Goal: Task Accomplishment & Management: Complete application form

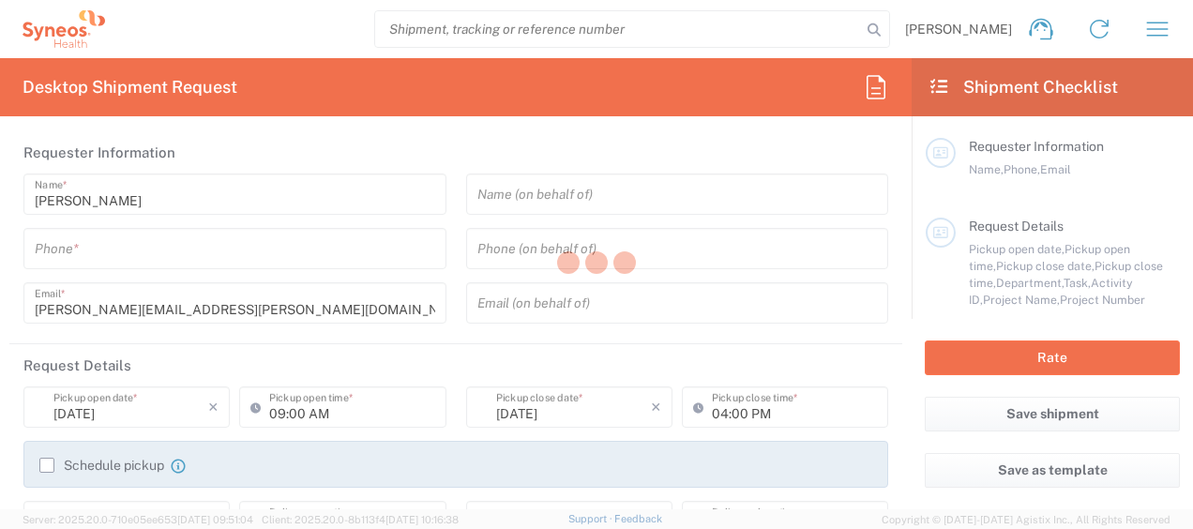
type input "8350"
type input "[GEOGRAPHIC_DATA]"
type input "SYNEOS HEALTH CLINIQUE INC-[GEOGRAPHIC_DATA]"
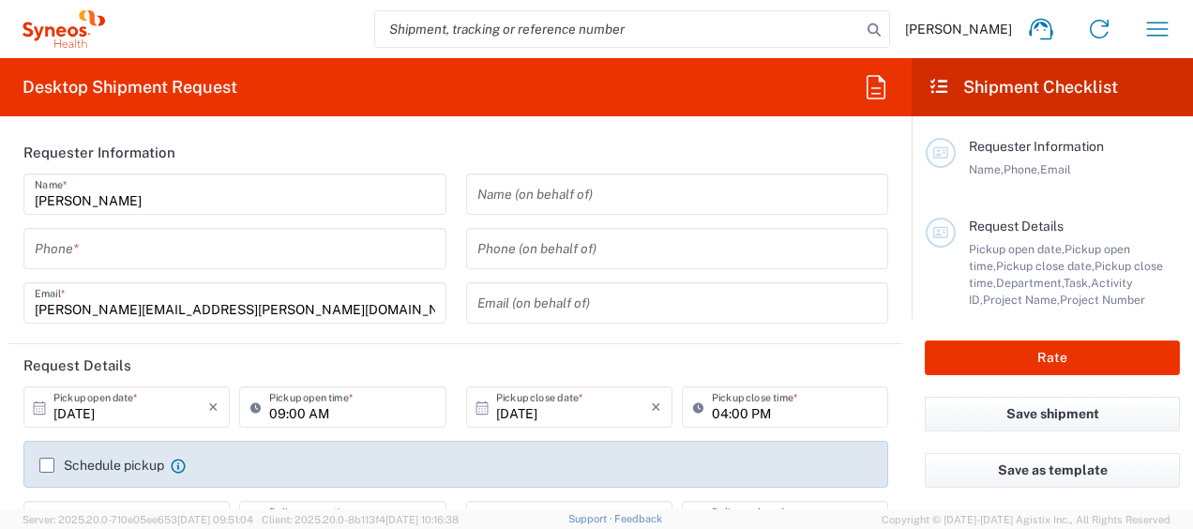
click at [99, 254] on input "tel" at bounding box center [235, 249] width 400 height 33
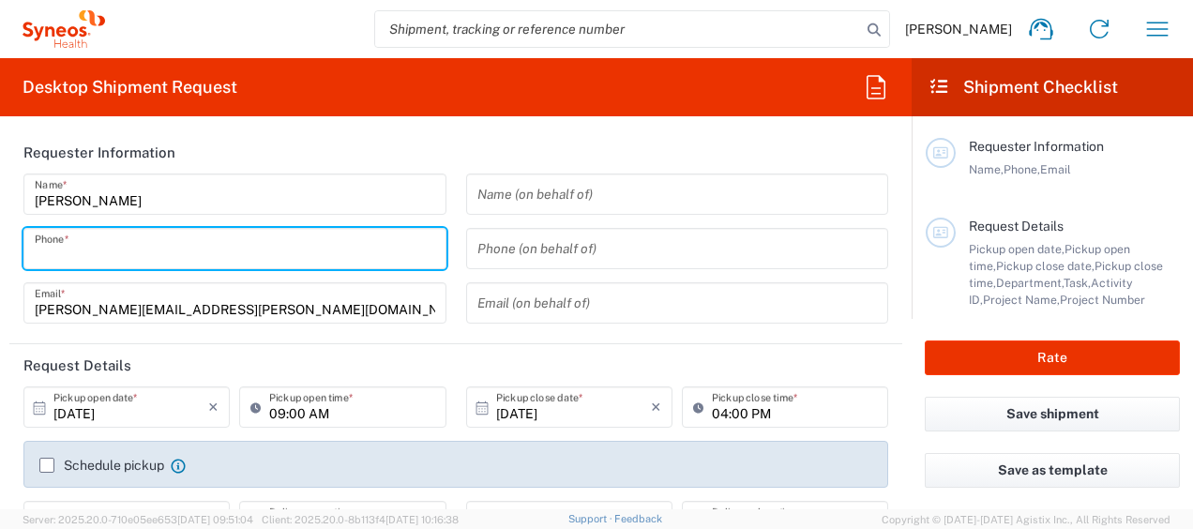
drag, startPoint x: 795, startPoint y: 156, endPoint x: 791, endPoint y: 146, distance: 10.1
click at [795, 156] on header "Requester Information" at bounding box center [455, 152] width 893 height 42
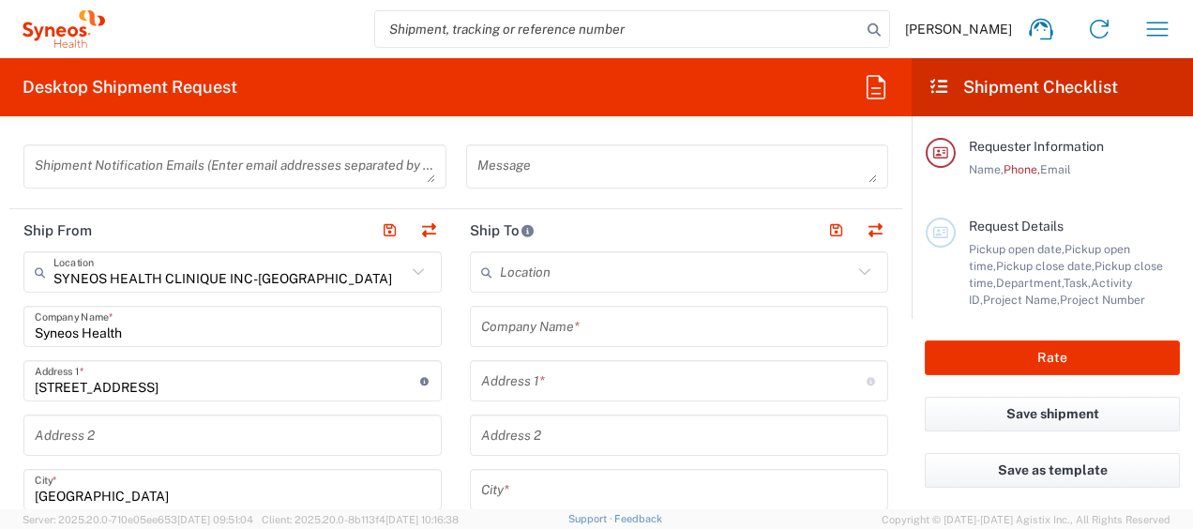
scroll to position [563, 0]
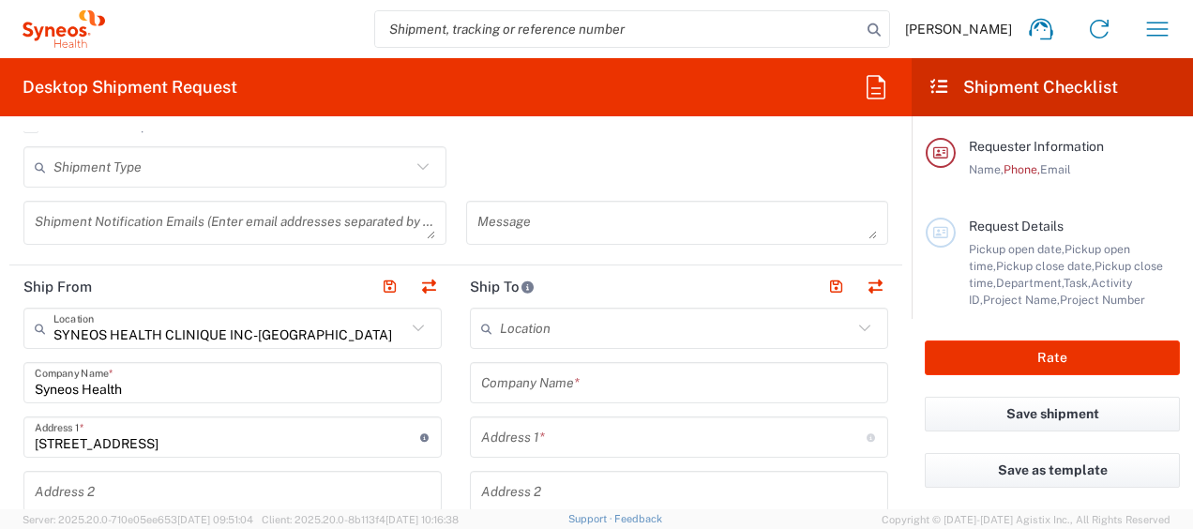
click at [598, 326] on input "text" at bounding box center [676, 328] width 353 height 33
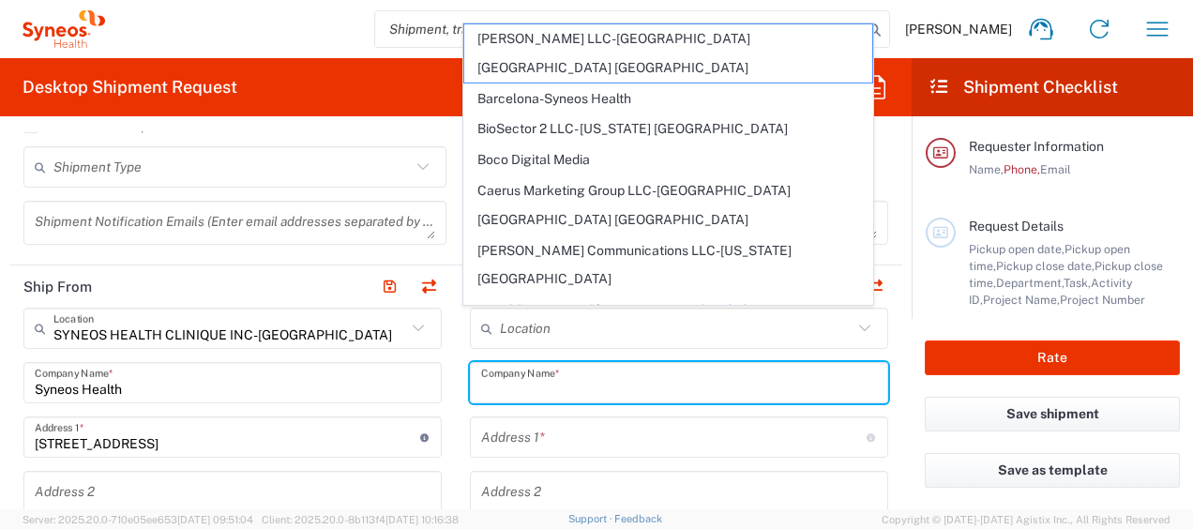
click at [620, 382] on input "text" at bounding box center [679, 383] width 396 height 33
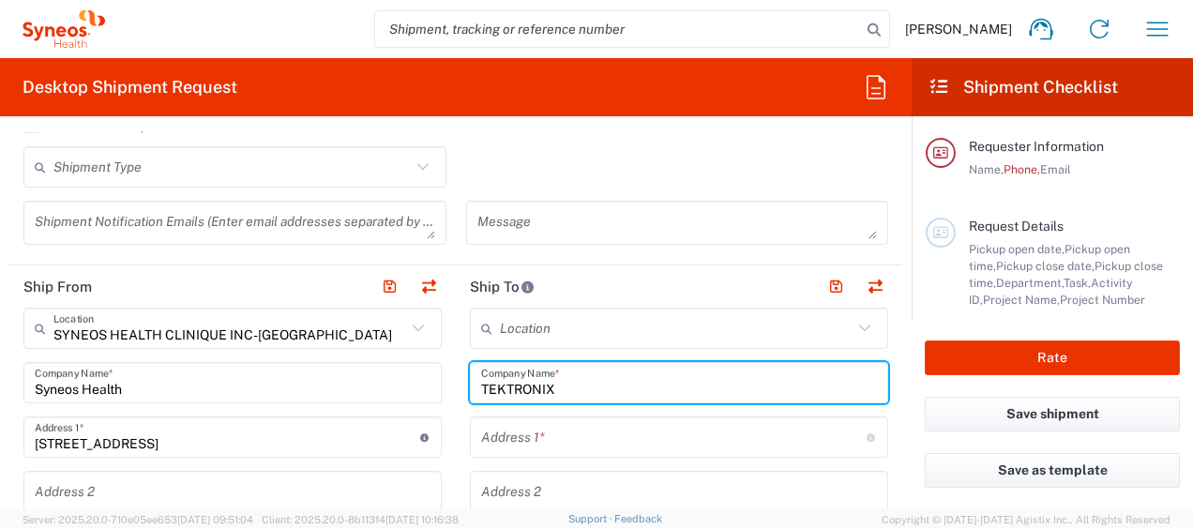
scroll to position [656, 0]
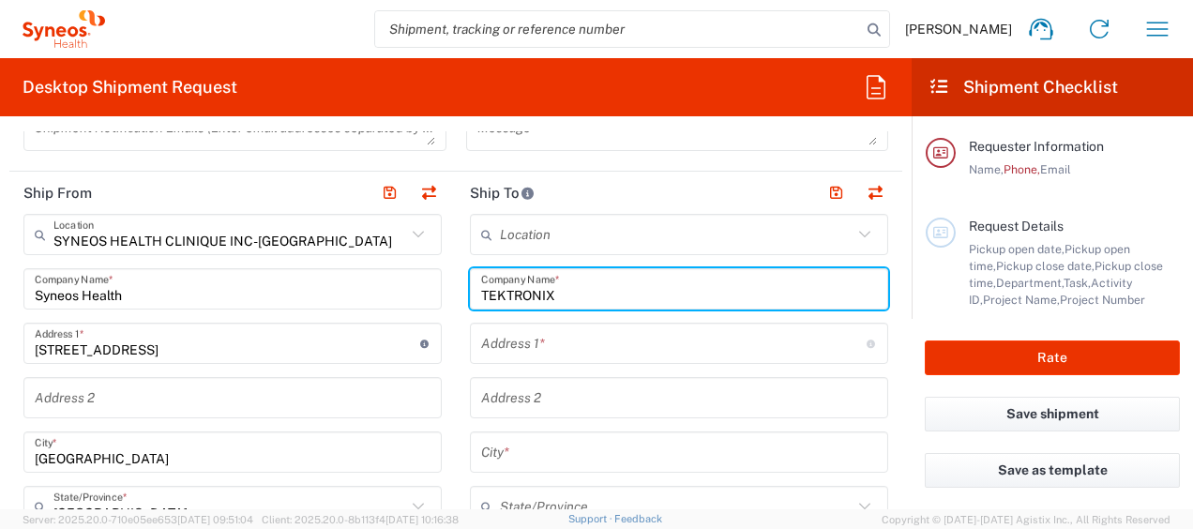
type input "TEKTRONIX"
click at [598, 341] on input "text" at bounding box center [673, 343] width 385 height 33
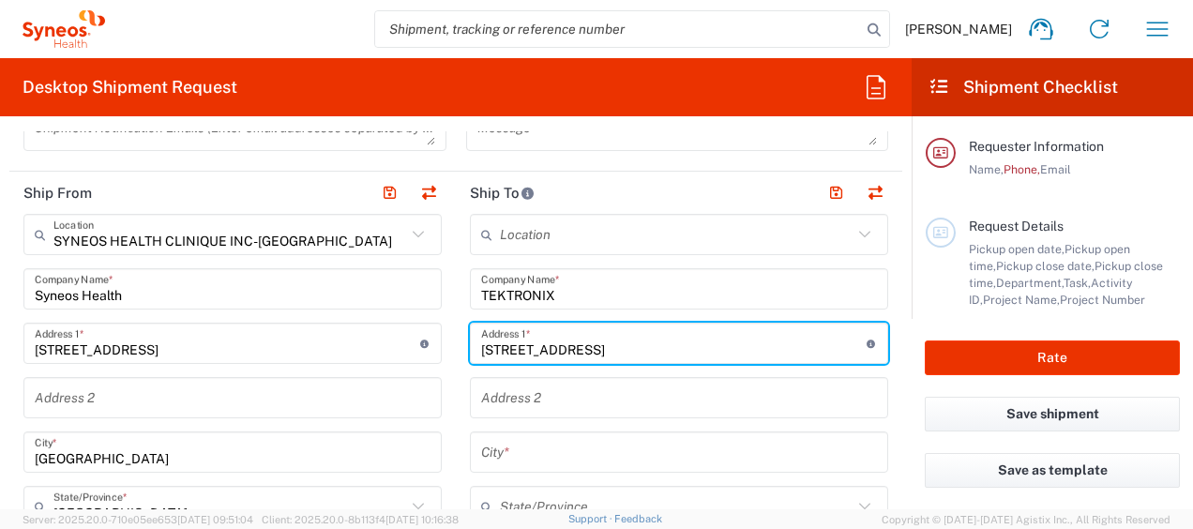
type input "[STREET_ADDRESS]"
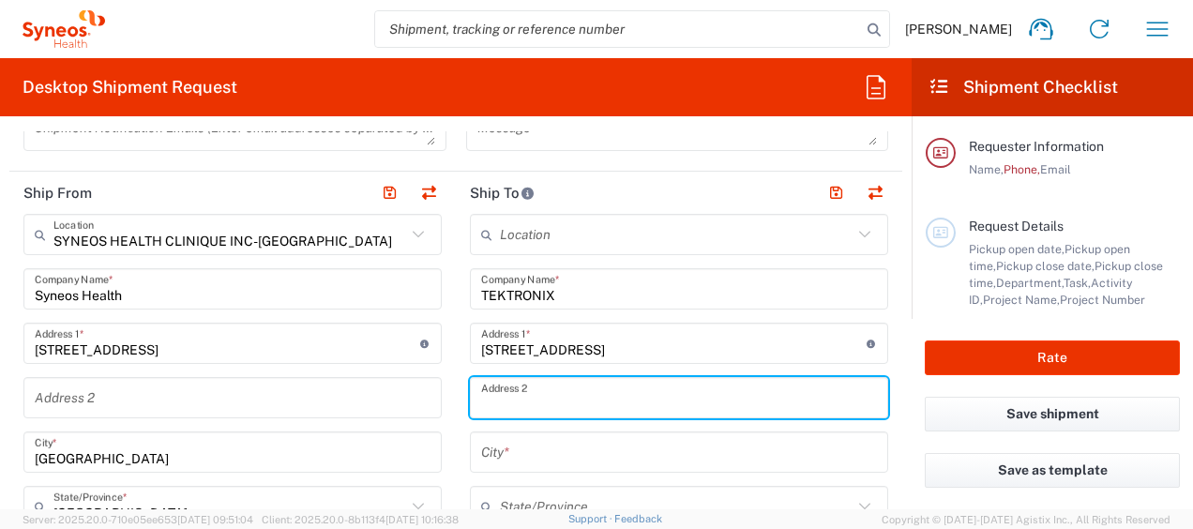
click at [582, 404] on input "text" at bounding box center [679, 398] width 396 height 33
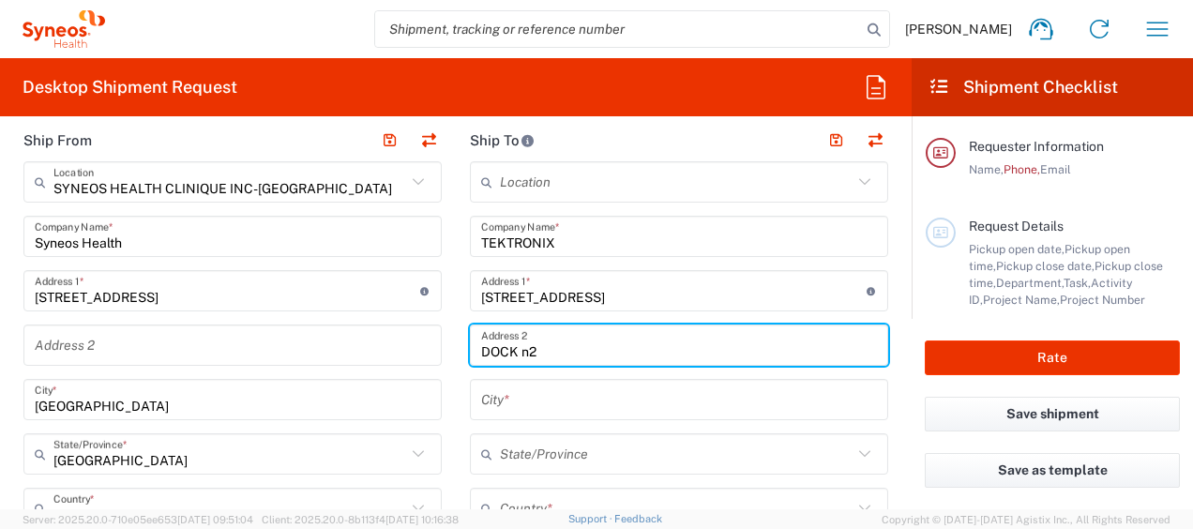
scroll to position [750, 0]
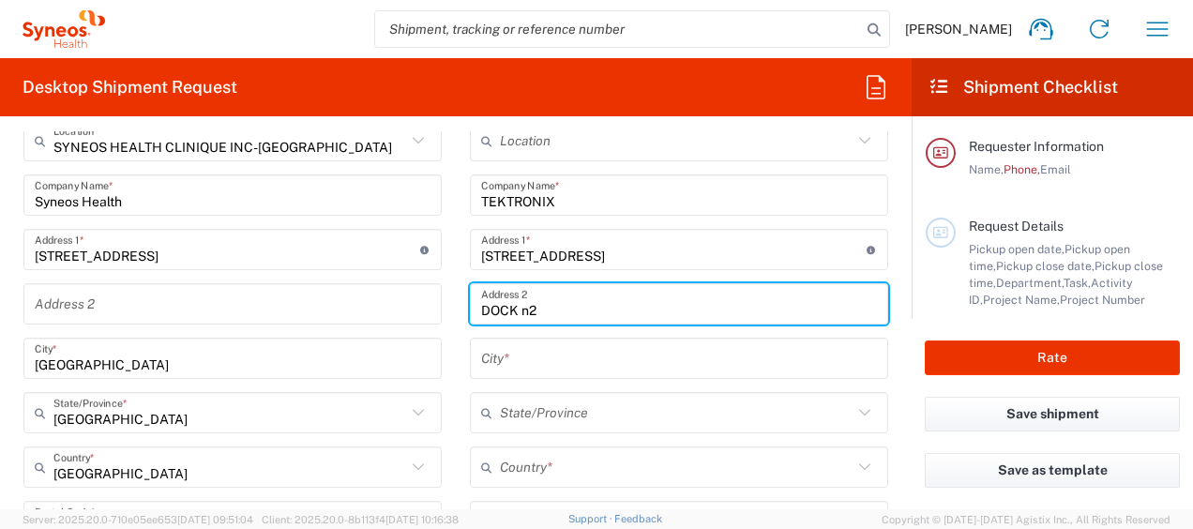
type input "DOCK n2"
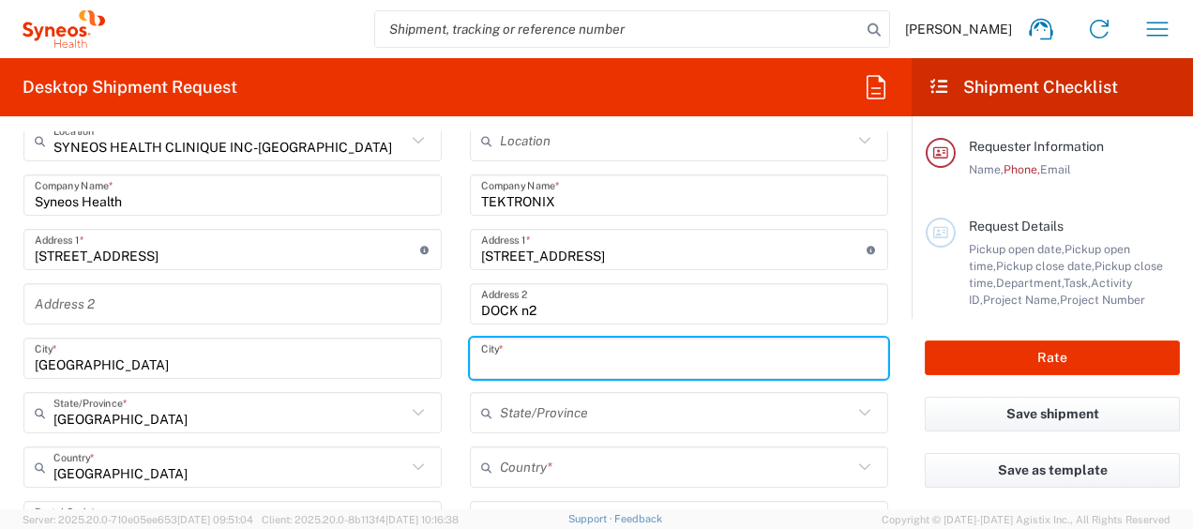
click at [541, 359] on input "text" at bounding box center [679, 358] width 396 height 33
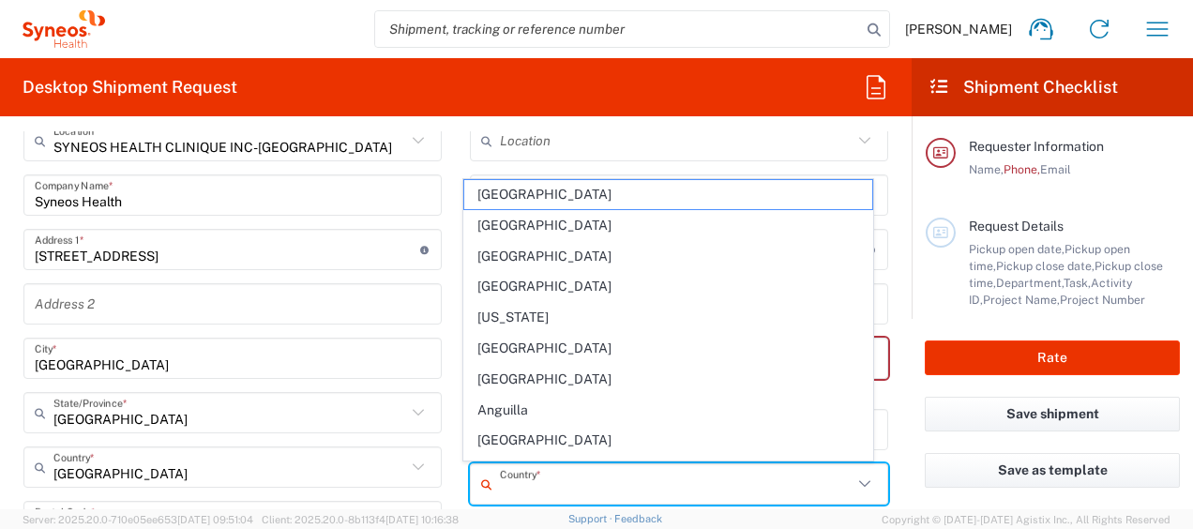
click at [570, 468] on input "text" at bounding box center [676, 484] width 353 height 33
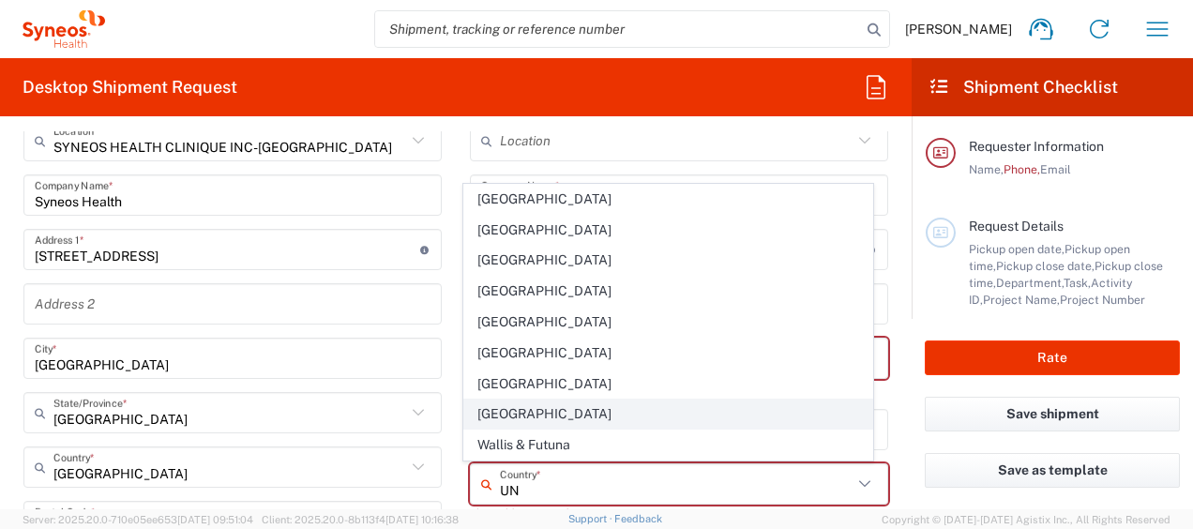
click at [536, 416] on span "[GEOGRAPHIC_DATA]" at bounding box center [667, 413] width 407 height 29
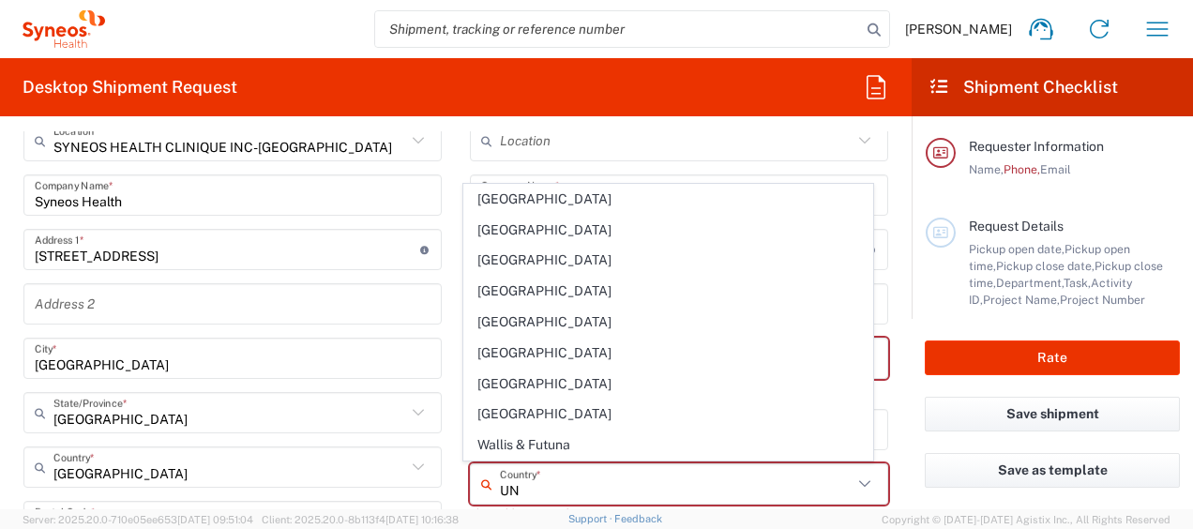
type input "[GEOGRAPHIC_DATA]"
type input "Sender/Shipper"
type input "Delivery Duty Paid"
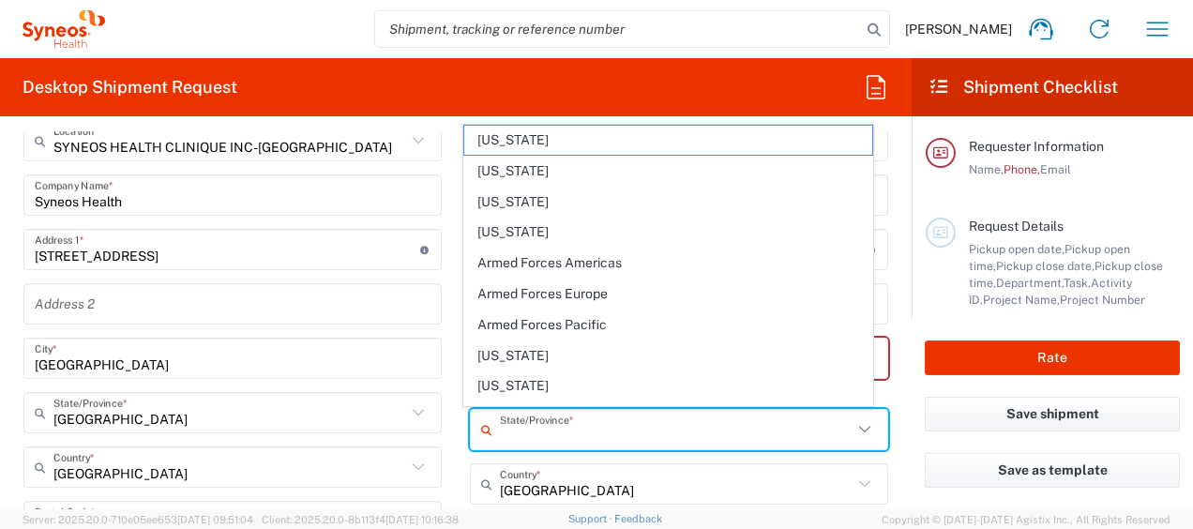
click at [660, 429] on input "text" at bounding box center [676, 429] width 353 height 33
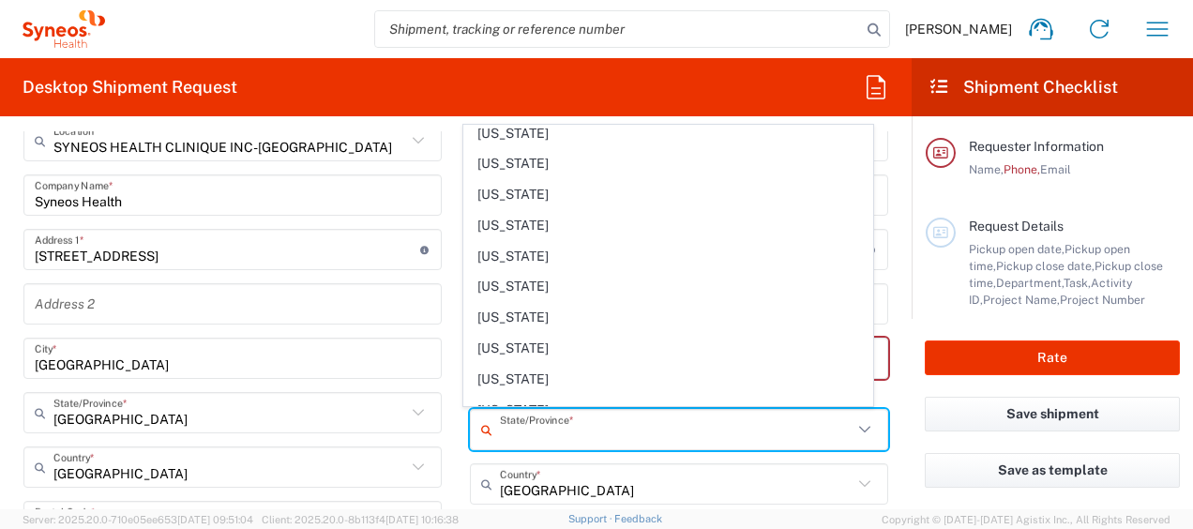
scroll to position [1031, 0]
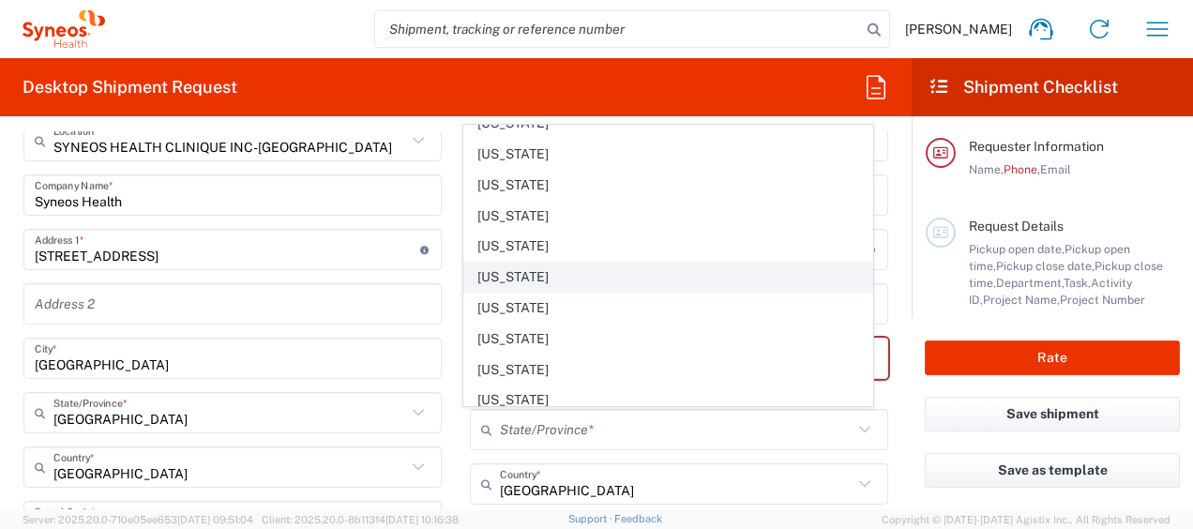
click at [488, 263] on span "[US_STATE]" at bounding box center [667, 277] width 407 height 29
type input "[US_STATE]"
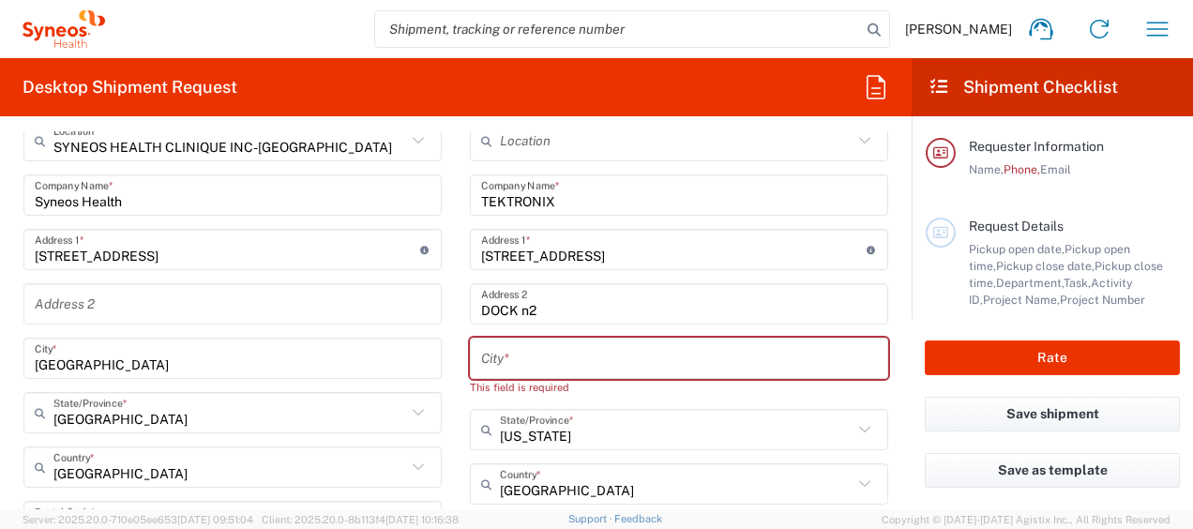
scroll to position [844, 0]
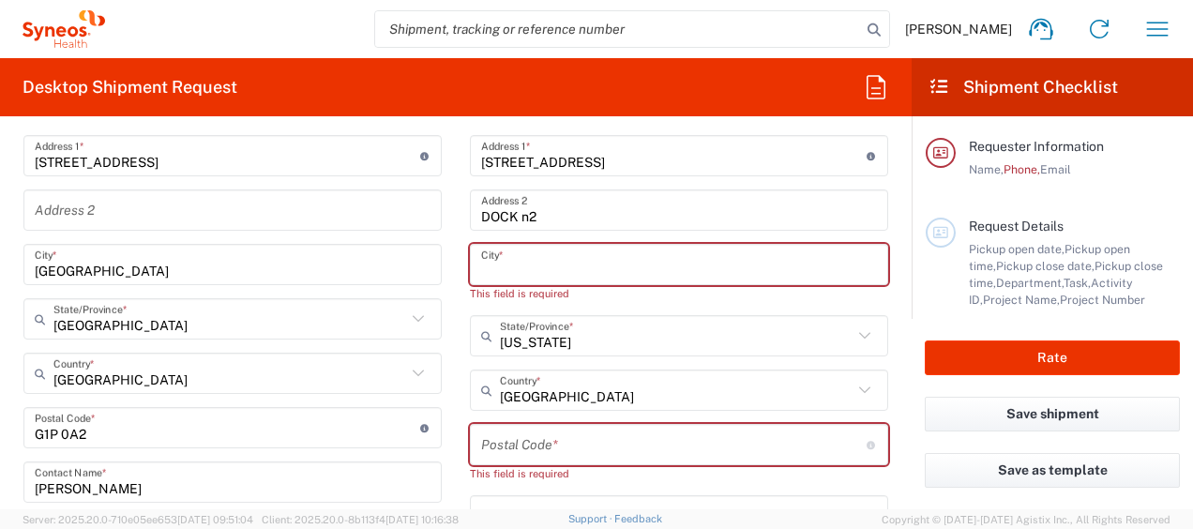
click at [618, 271] on input "text" at bounding box center [679, 264] width 396 height 33
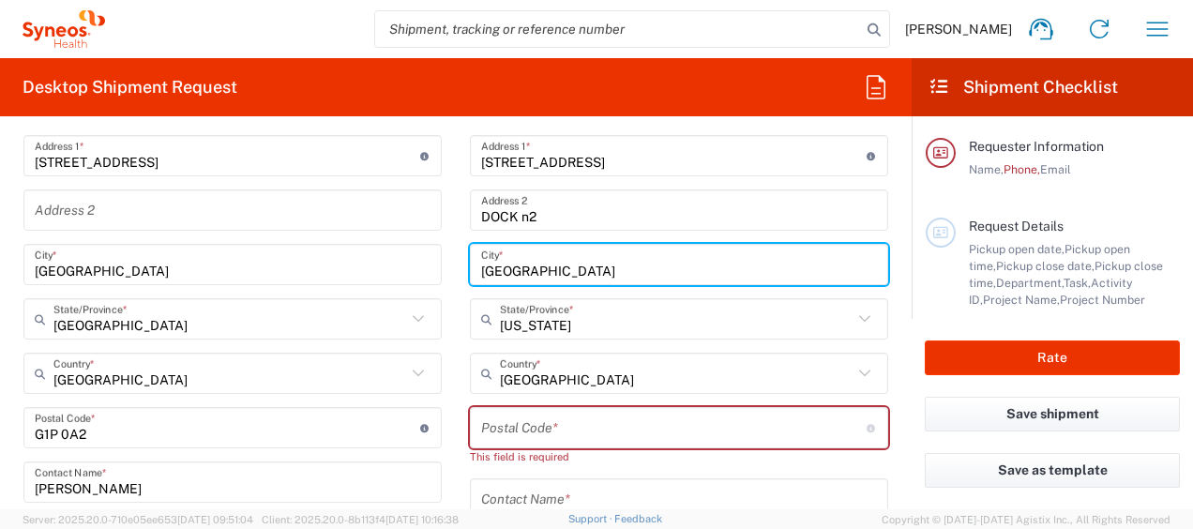
scroll to position [938, 0]
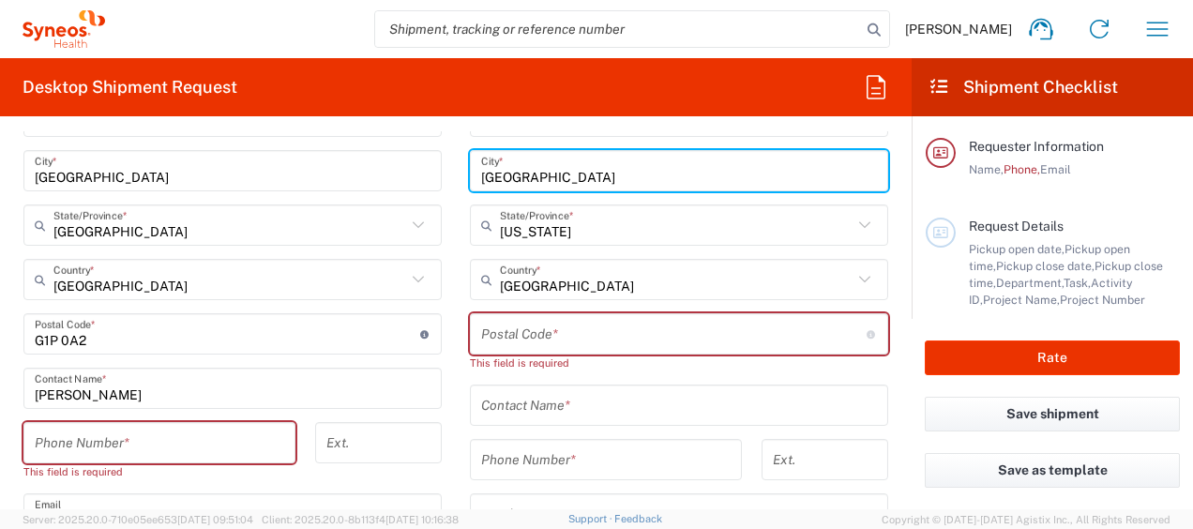
type input "[GEOGRAPHIC_DATA]"
click at [795, 338] on input "undefined" at bounding box center [673, 334] width 385 height 33
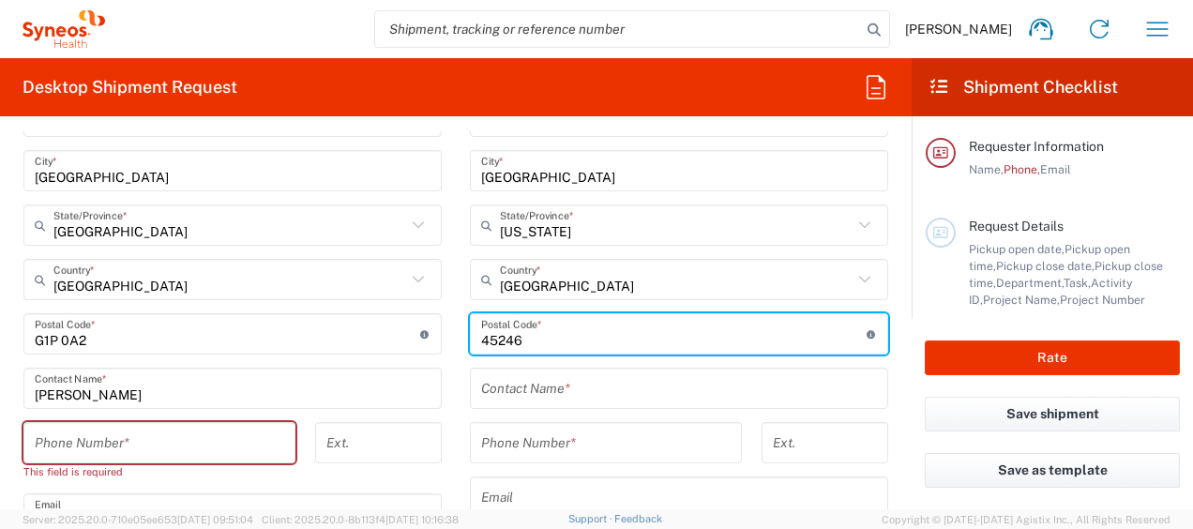
type input "45246"
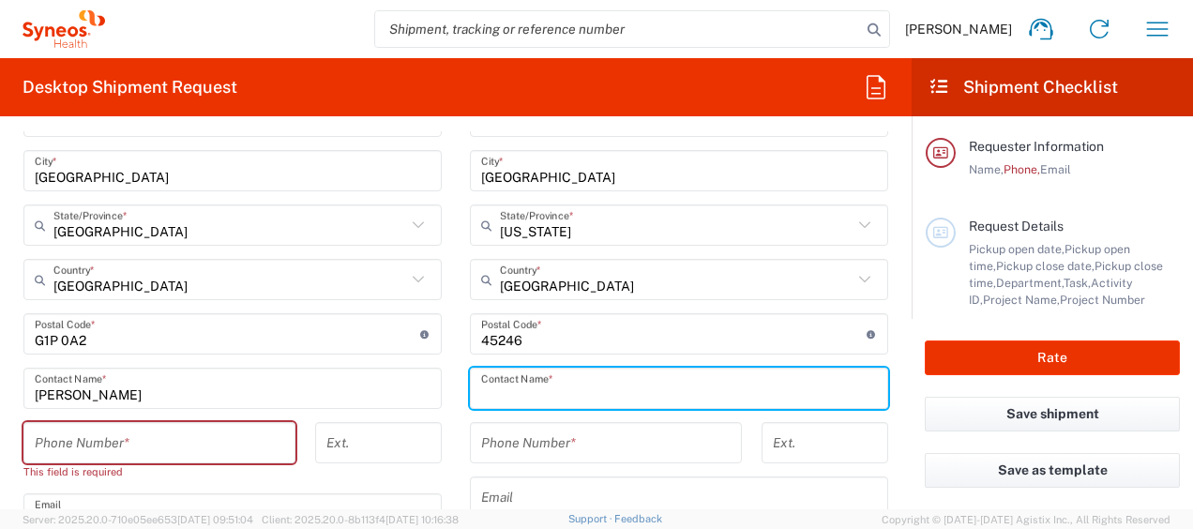
click at [612, 386] on input "text" at bounding box center [679, 388] width 396 height 33
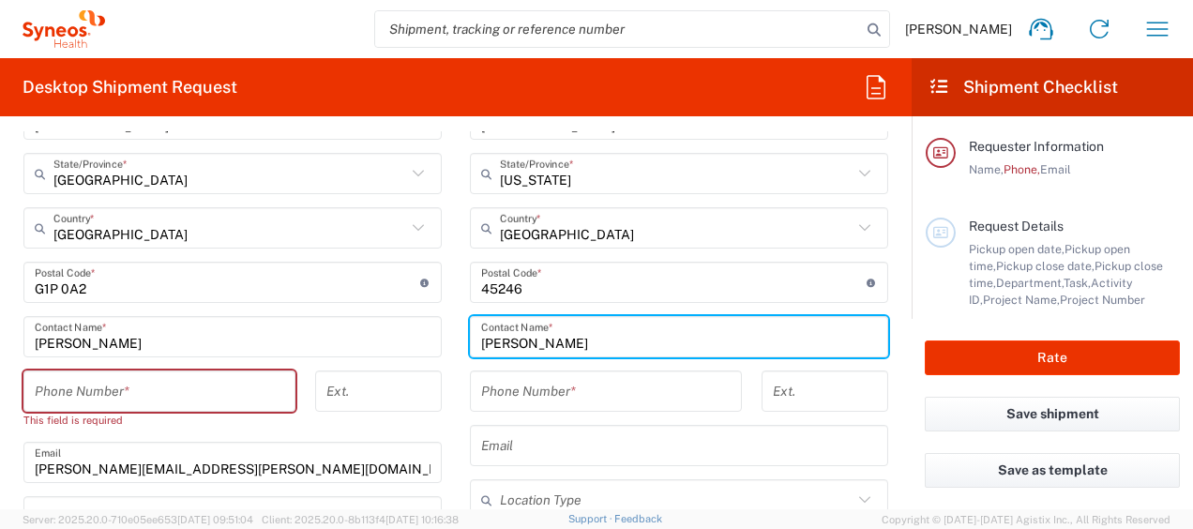
scroll to position [1031, 0]
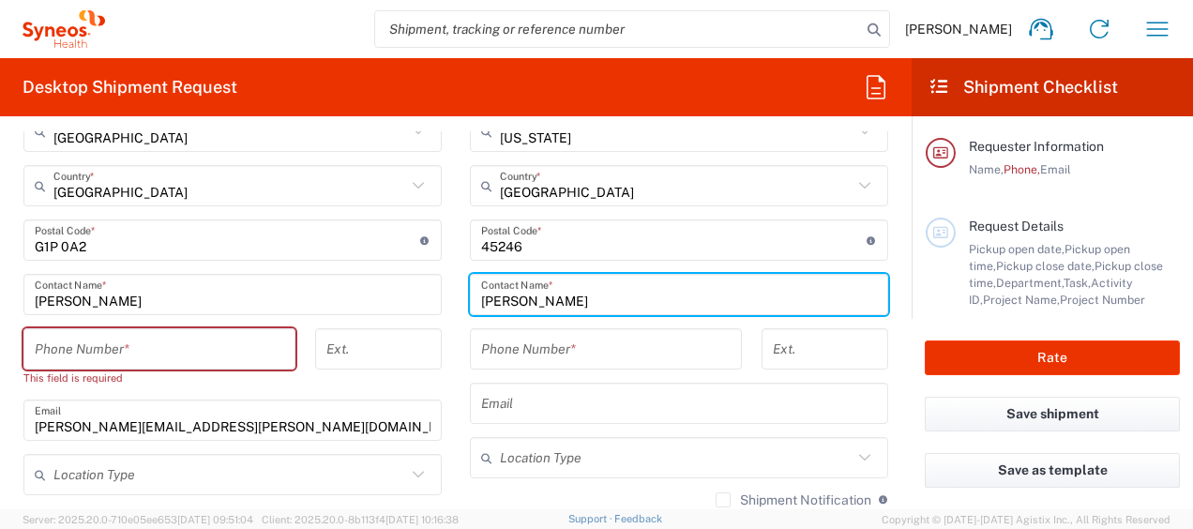
type input "[PERSON_NAME]"
click at [624, 346] on input "tel" at bounding box center [605, 349] width 249 height 33
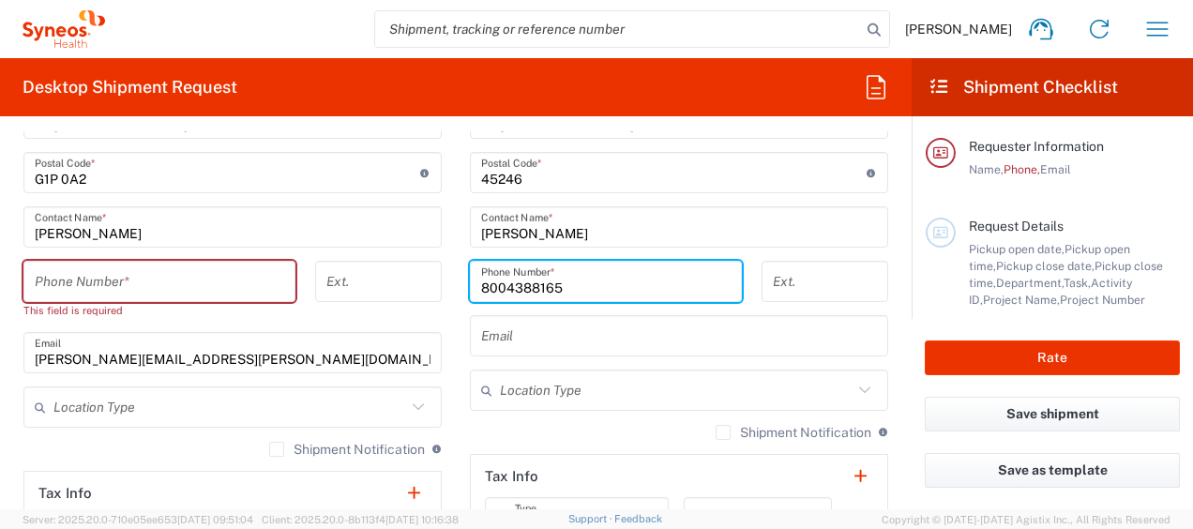
scroll to position [1125, 0]
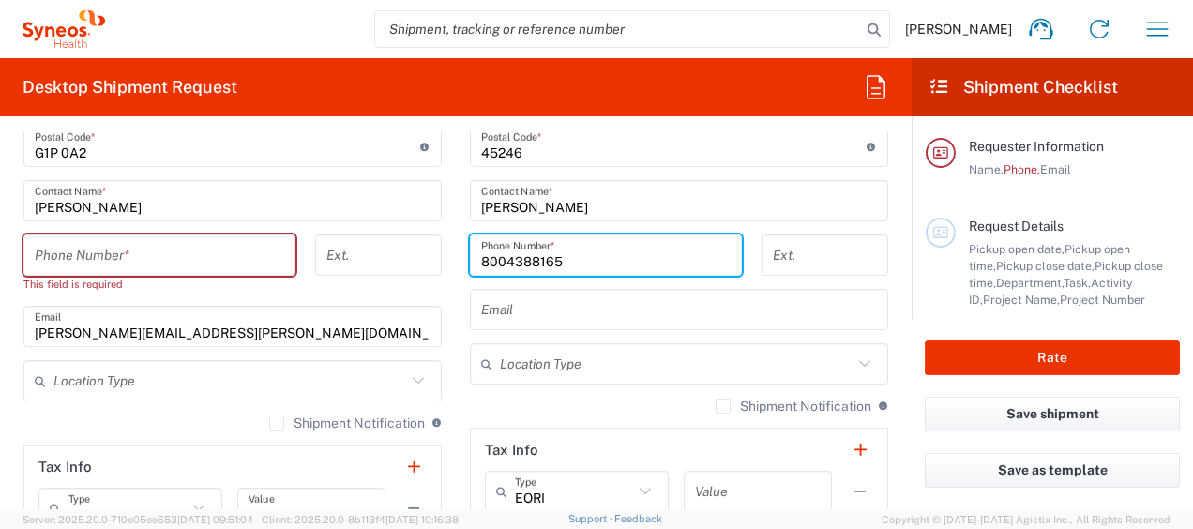
type input "8004388165"
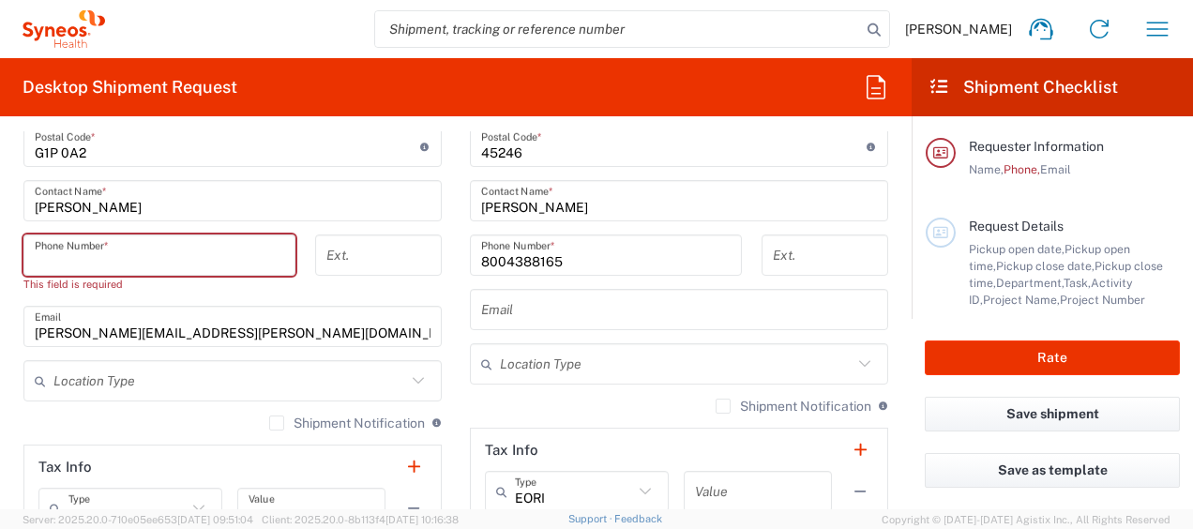
click at [189, 253] on input "tel" at bounding box center [159, 255] width 249 height 33
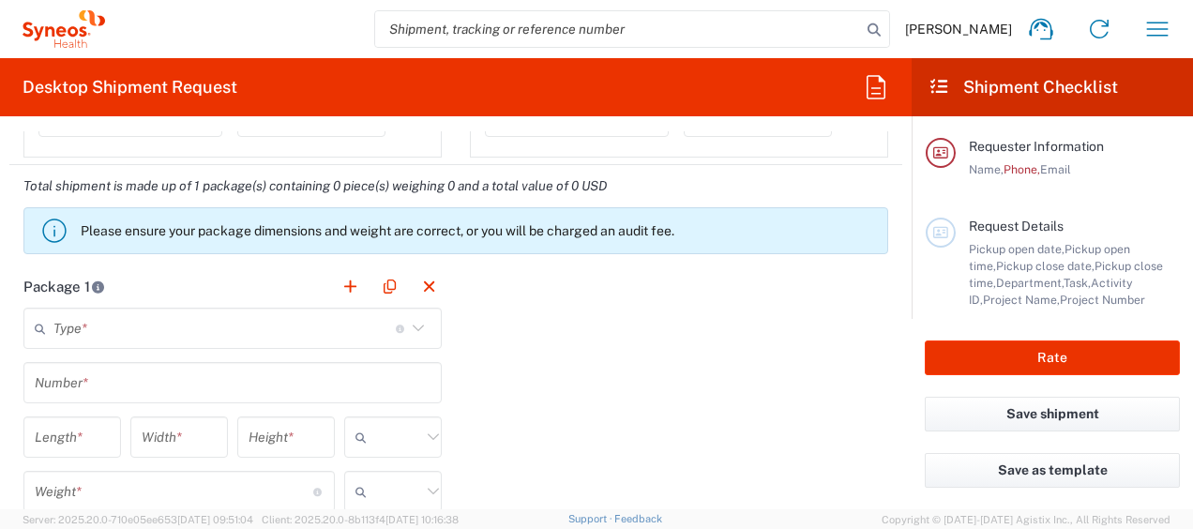
scroll to position [1594, 0]
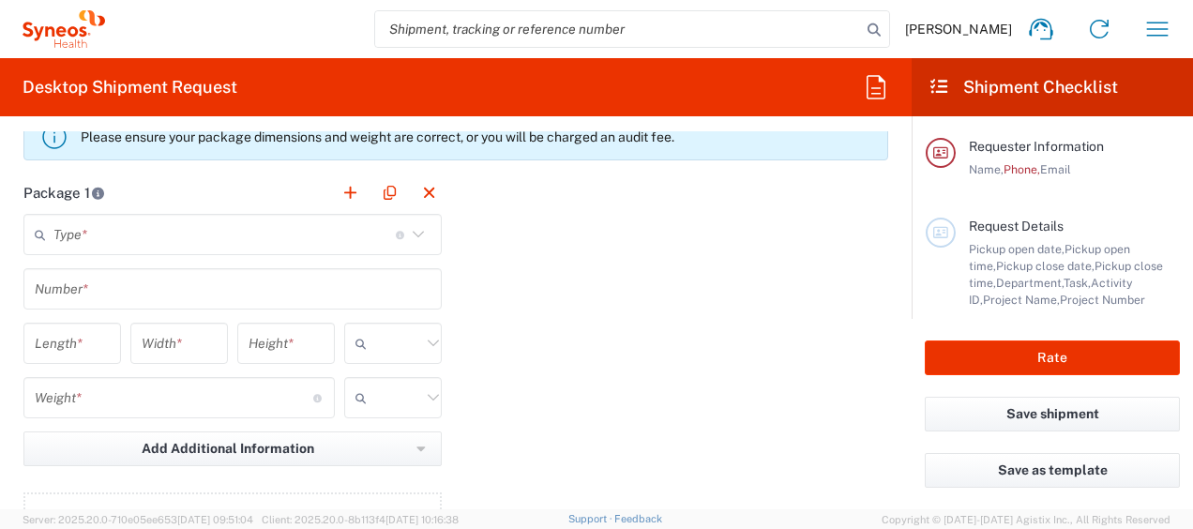
type input "3673310343"
click at [287, 229] on input "text" at bounding box center [224, 234] width 342 height 33
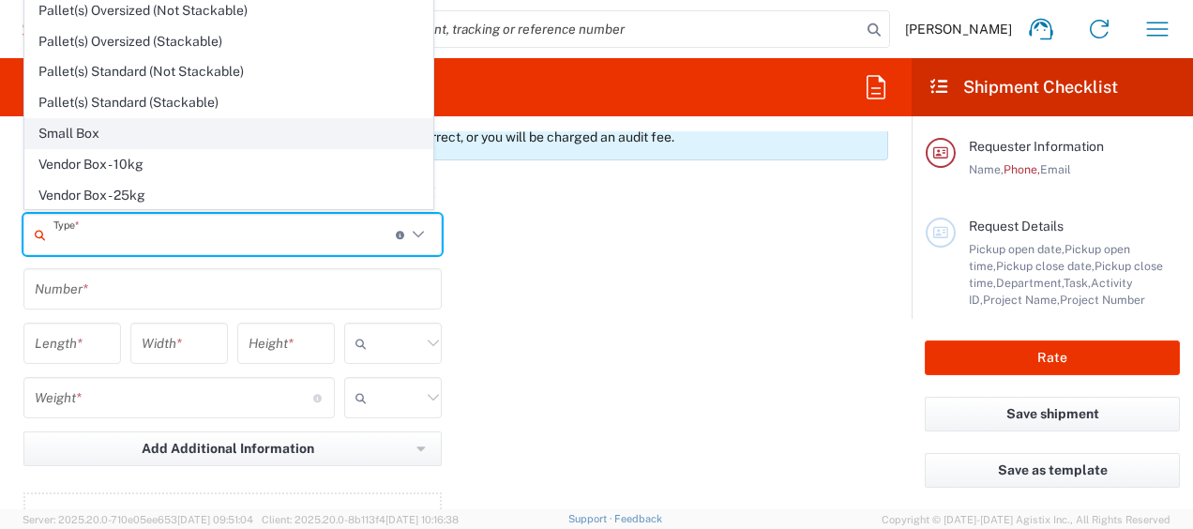
scroll to position [50, 0]
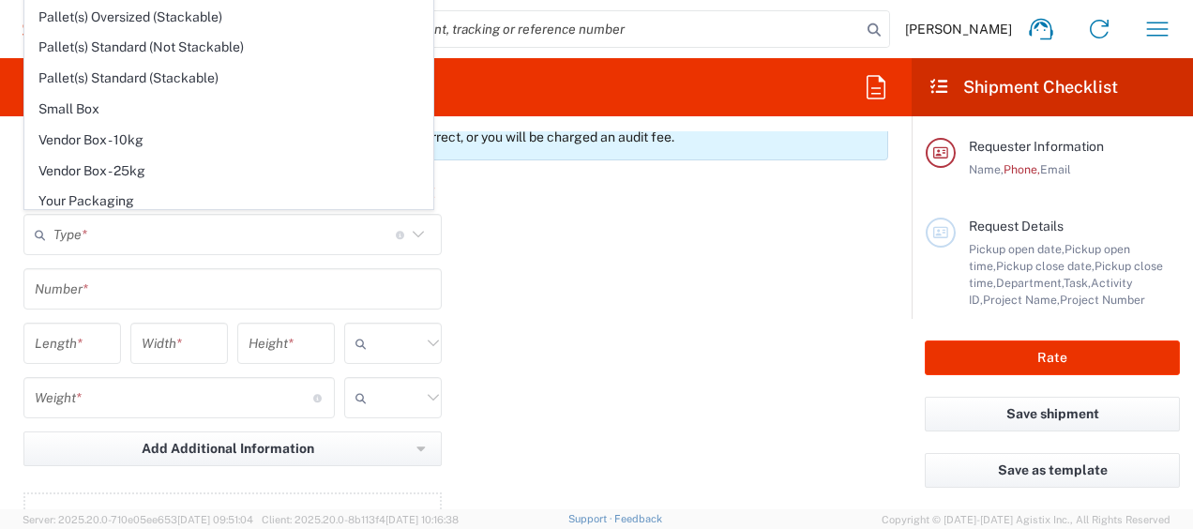
click at [692, 223] on div "Package 1 Type * Material used to package goods Envelope Large Box Medium Box P…" at bounding box center [455, 378] width 893 height 412
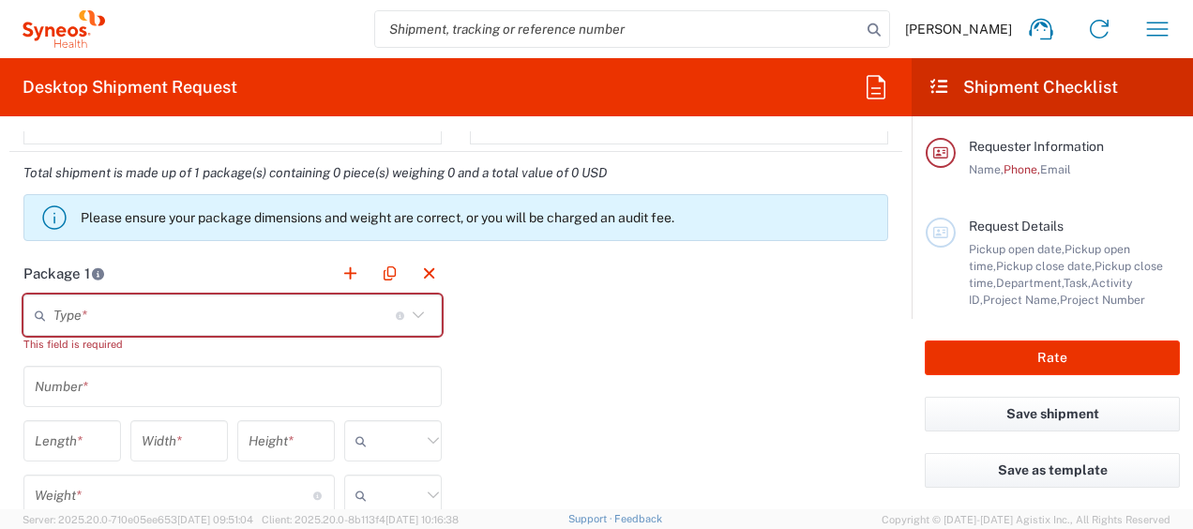
scroll to position [1406, 0]
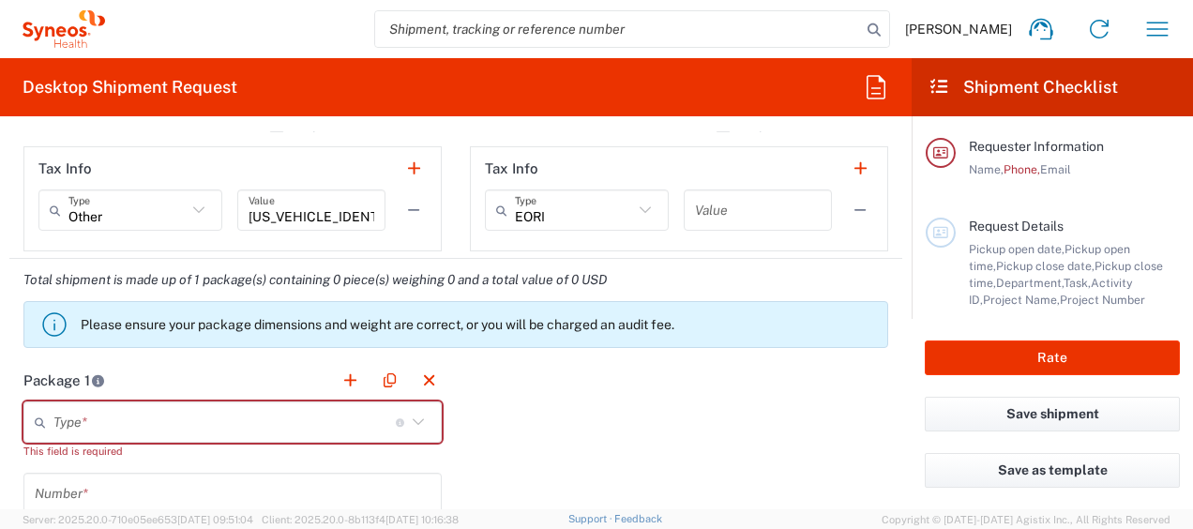
click at [413, 420] on icon at bounding box center [418, 422] width 24 height 24
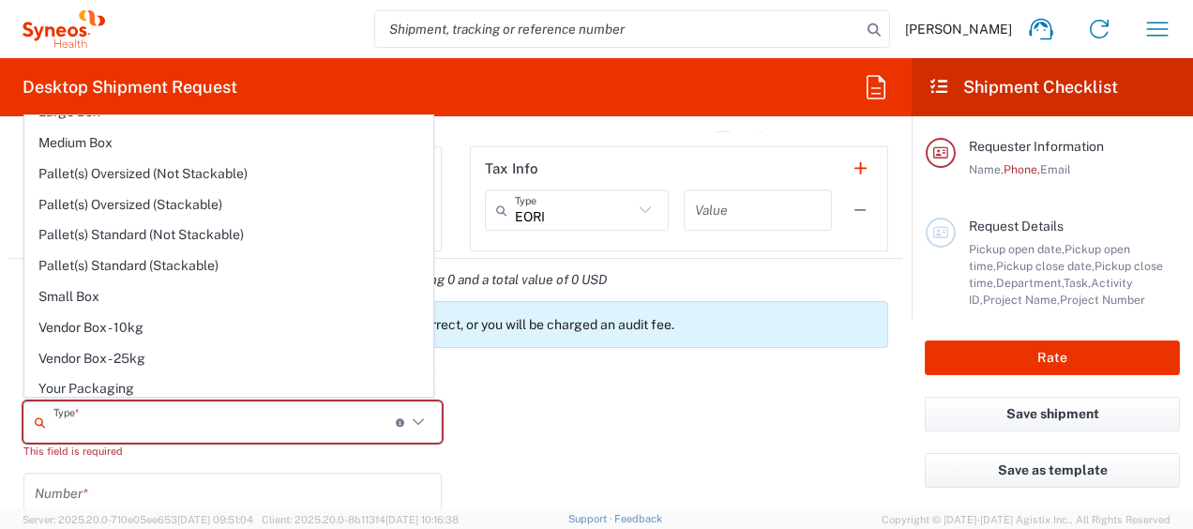
scroll to position [0, 0]
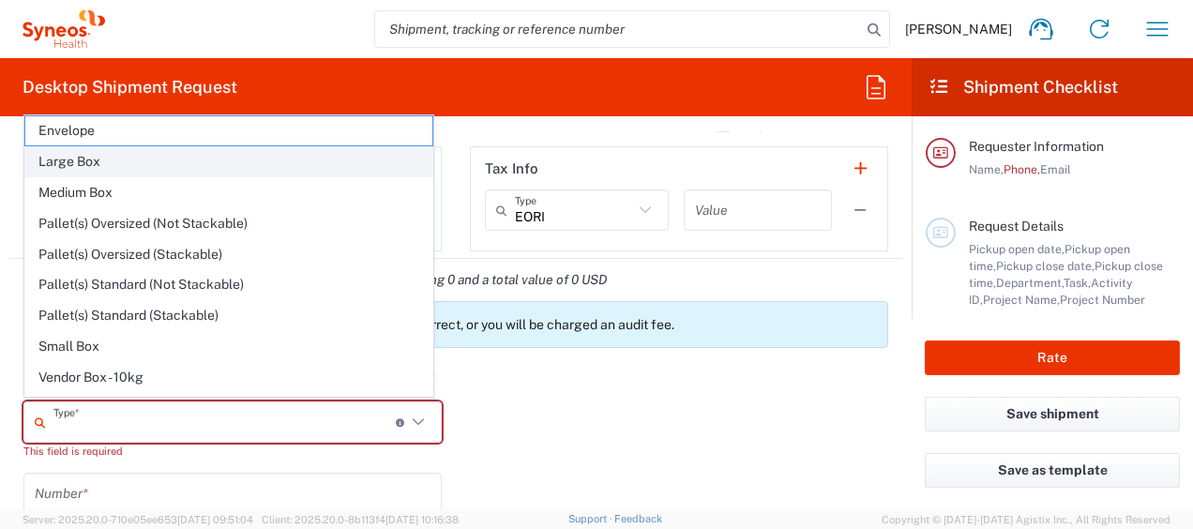
click at [98, 156] on span "Large Box" at bounding box center [228, 161] width 407 height 29
type input "Large Box"
type input "17.5"
type input "12.5"
type input "3"
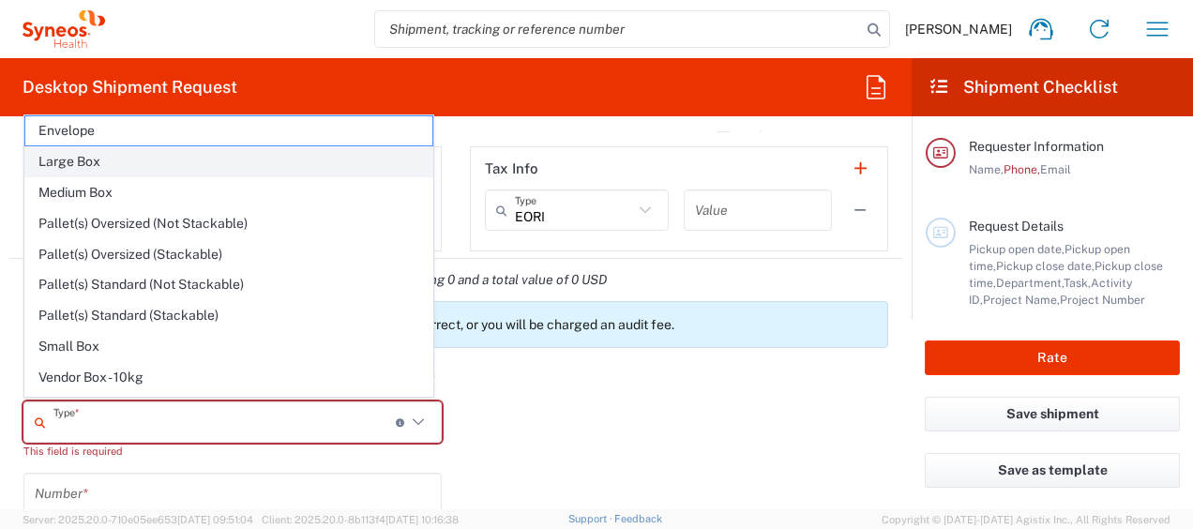
type input "in"
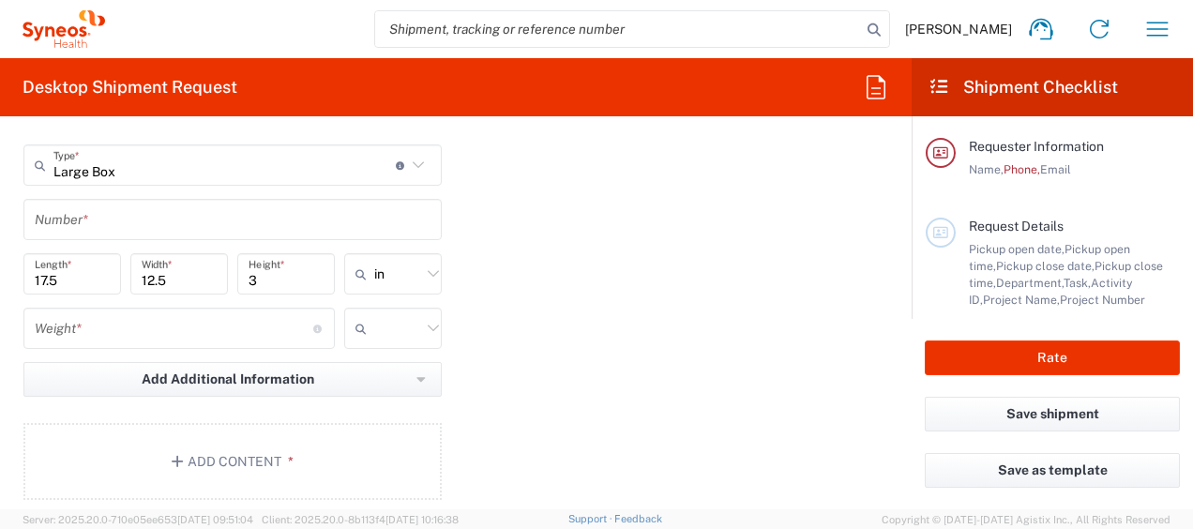
scroll to position [1594, 0]
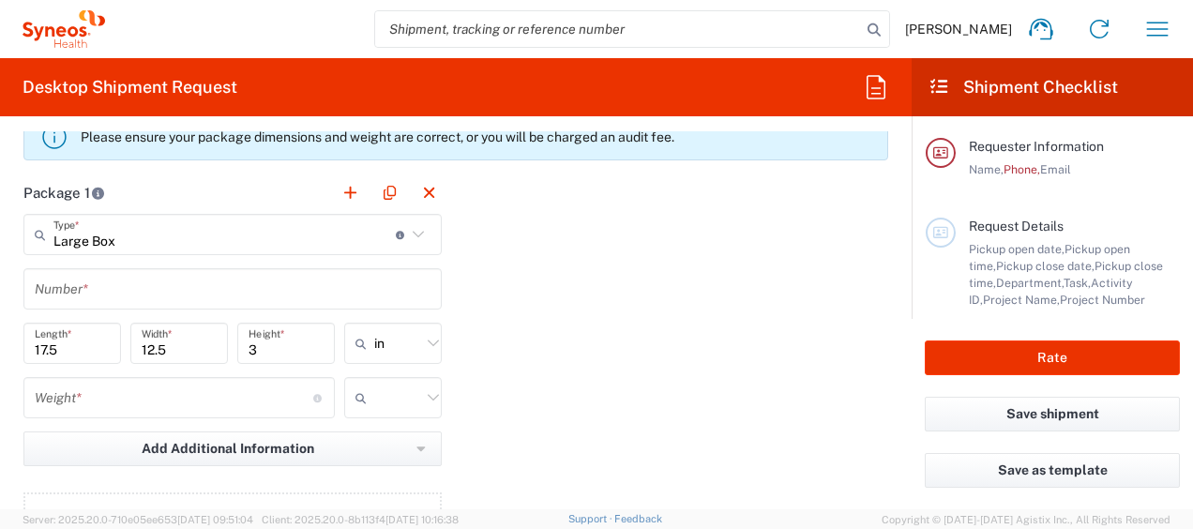
click at [144, 282] on input "text" at bounding box center [233, 289] width 396 height 33
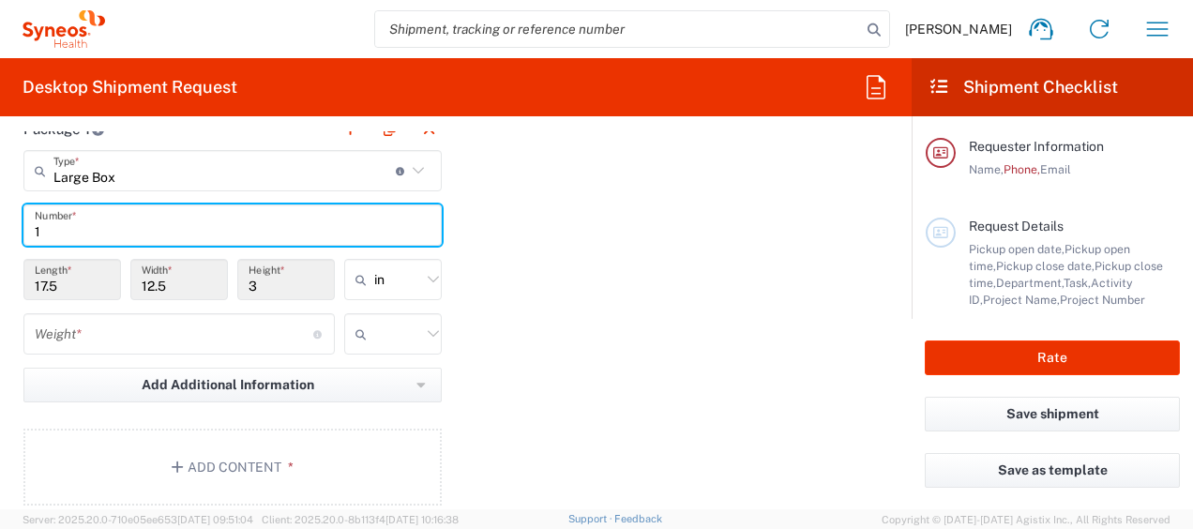
scroll to position [1688, 0]
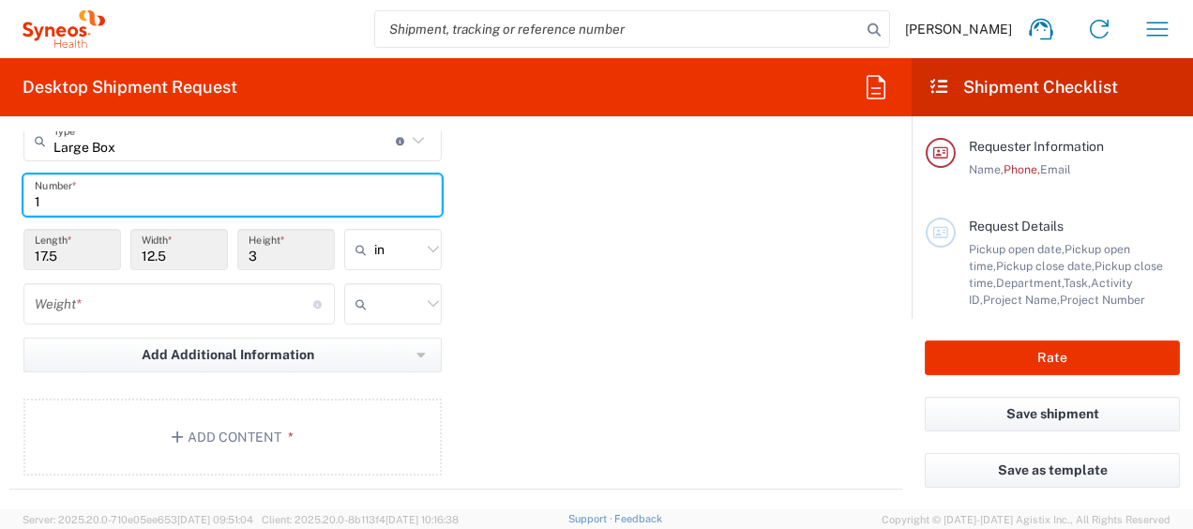
type input "1"
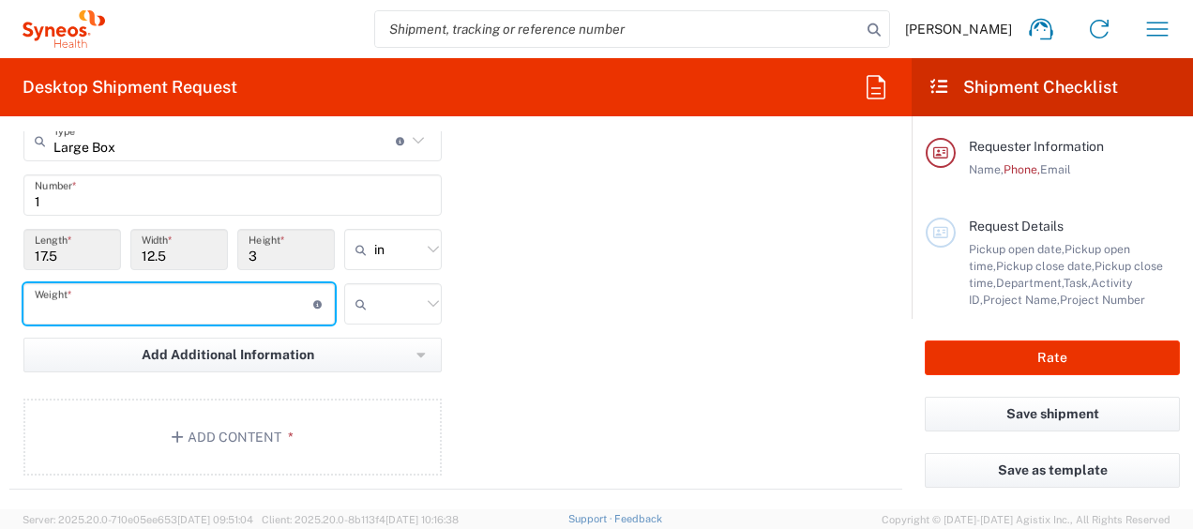
click at [116, 303] on input "number" at bounding box center [174, 304] width 278 height 33
type input "1.82"
click at [428, 298] on icon at bounding box center [433, 304] width 24 height 24
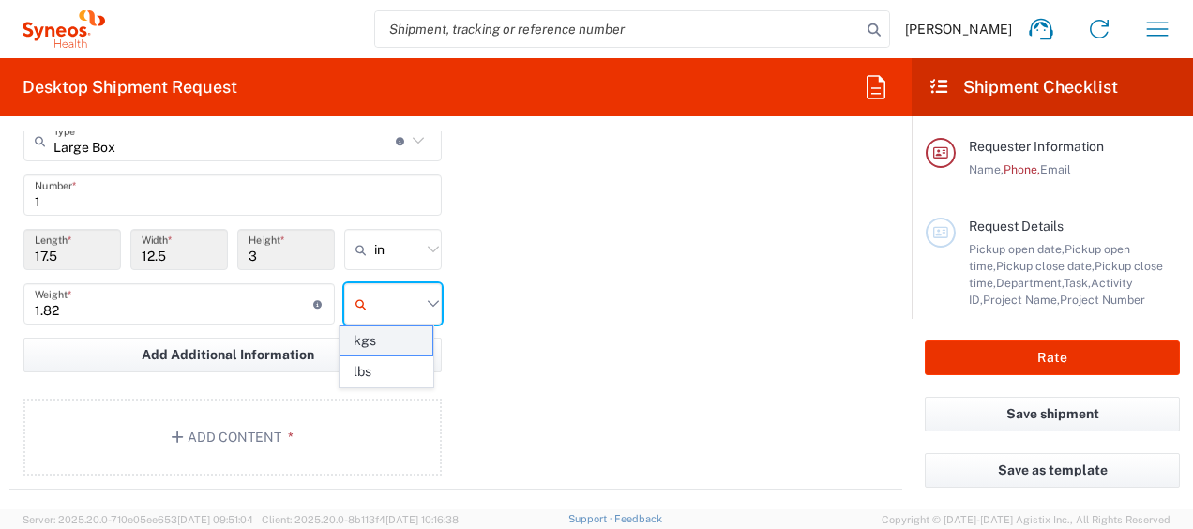
click at [371, 341] on span "kgs" at bounding box center [386, 340] width 92 height 29
type input "kgs"
click at [272, 429] on button "Add Content *" at bounding box center [232, 436] width 418 height 77
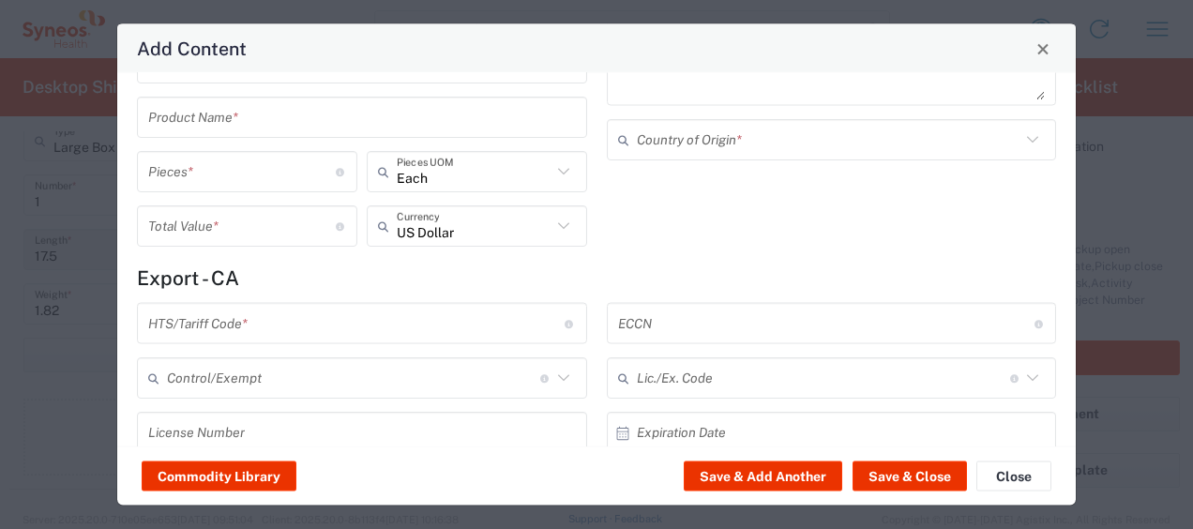
scroll to position [94, 0]
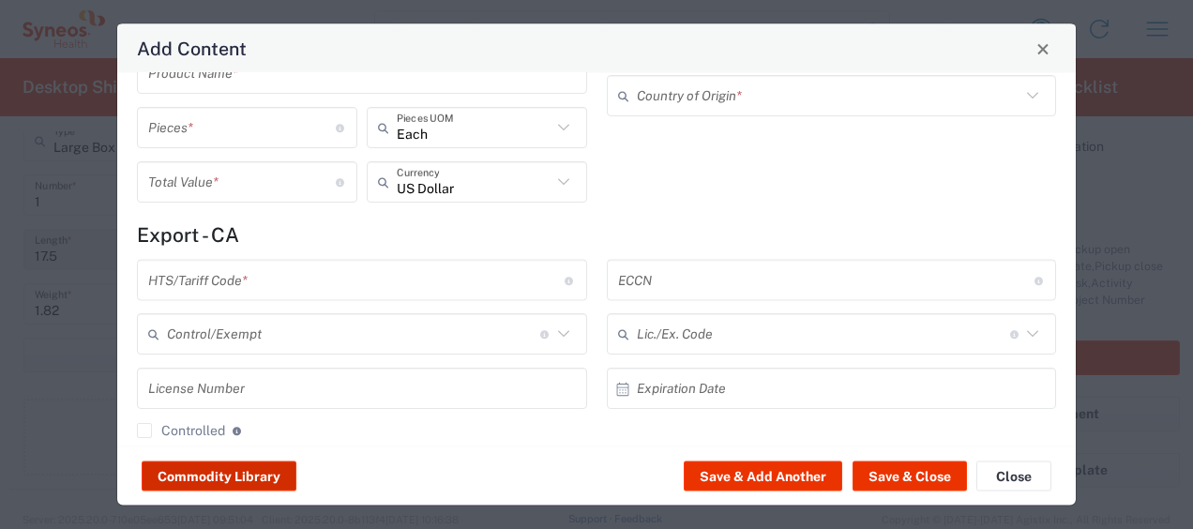
click at [204, 474] on button "Commodity Library" at bounding box center [219, 476] width 155 height 30
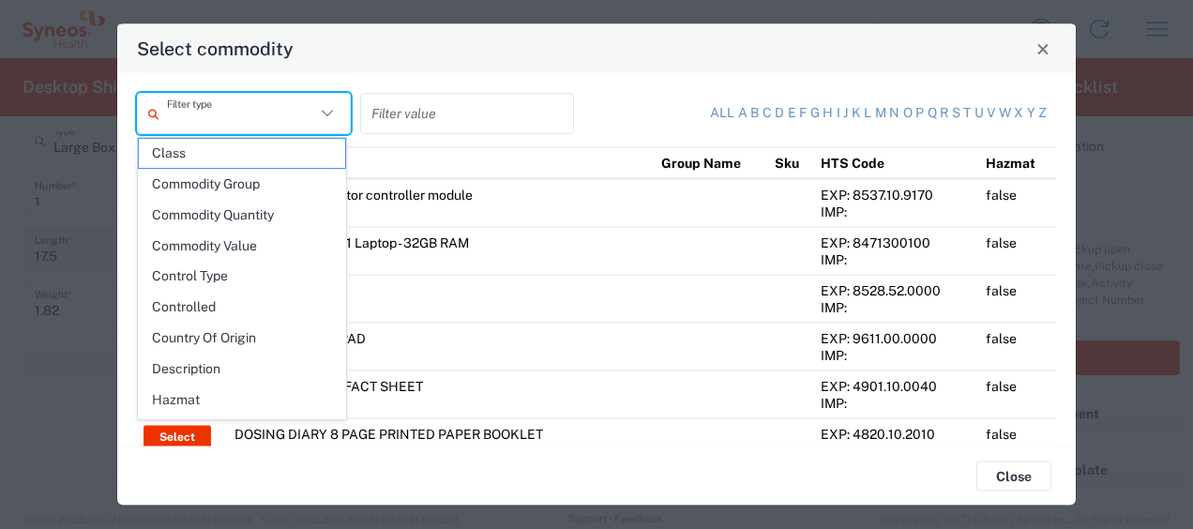
click at [255, 117] on input "text" at bounding box center [241, 113] width 148 height 33
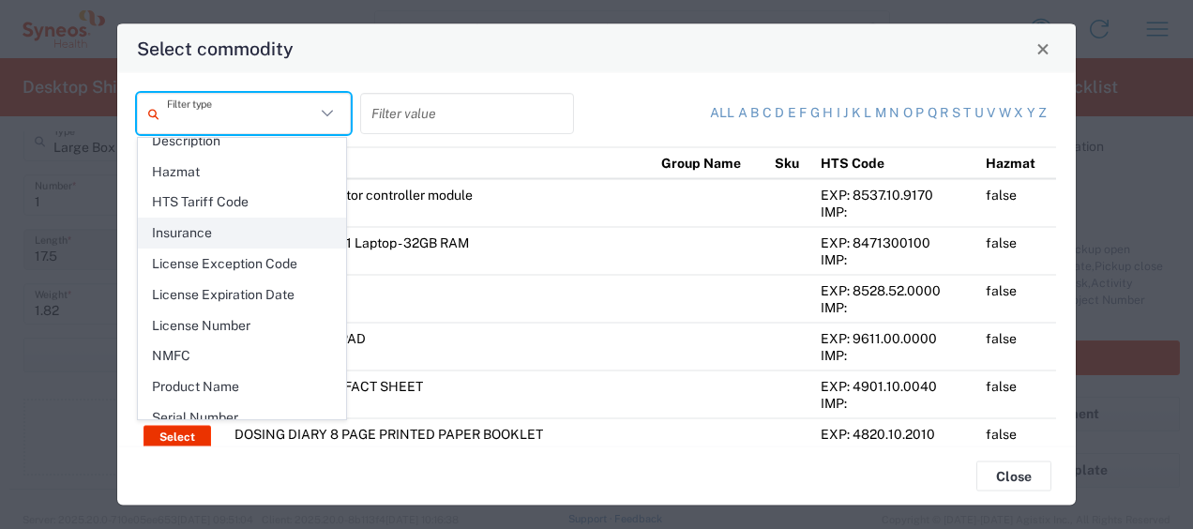
scroll to position [261, 0]
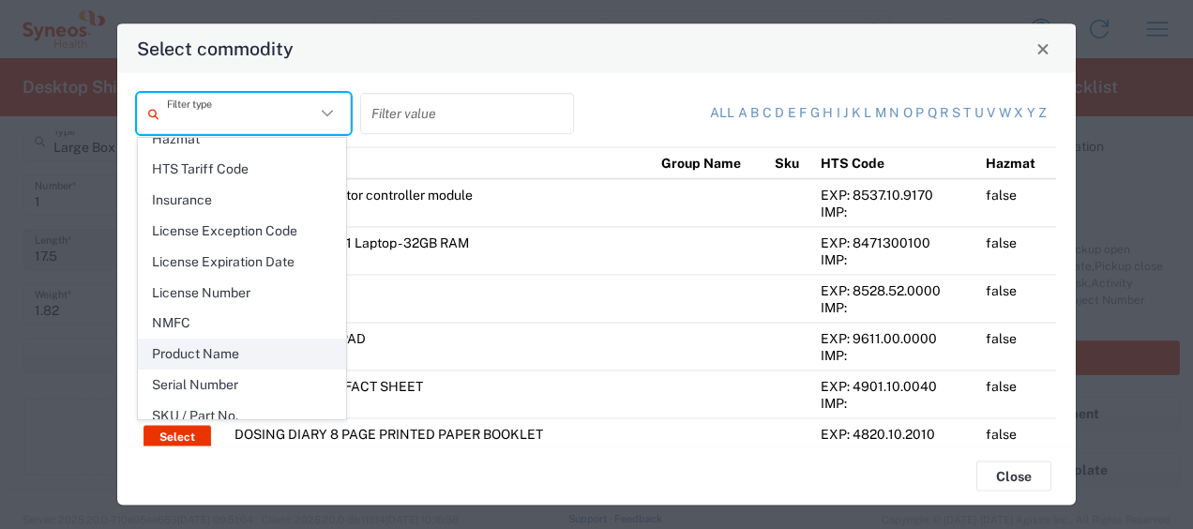
click at [206, 339] on span "Product Name" at bounding box center [242, 353] width 206 height 29
type input "Product Name"
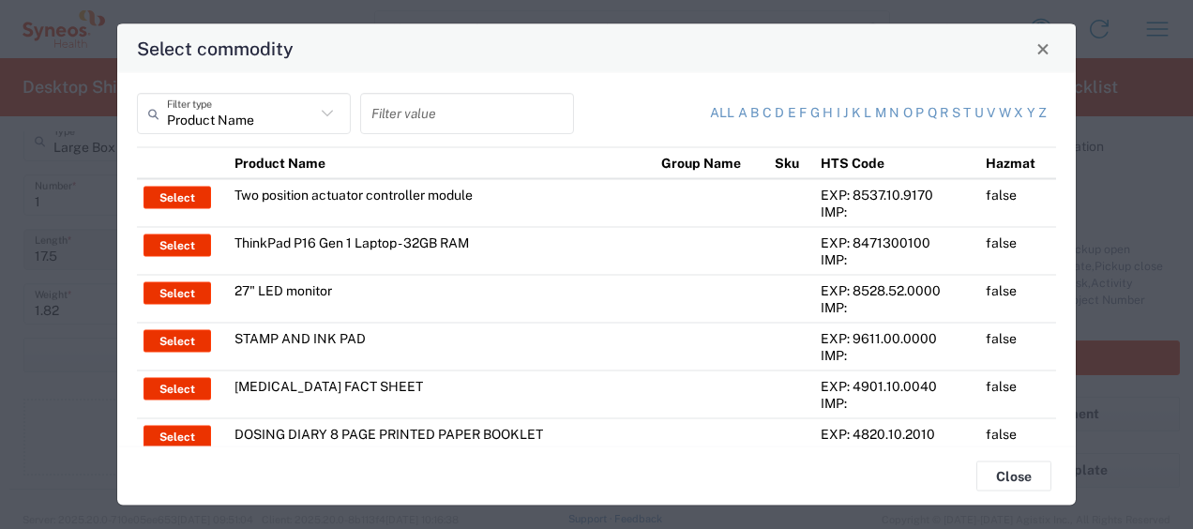
click at [407, 114] on input "text" at bounding box center [466, 113] width 191 height 33
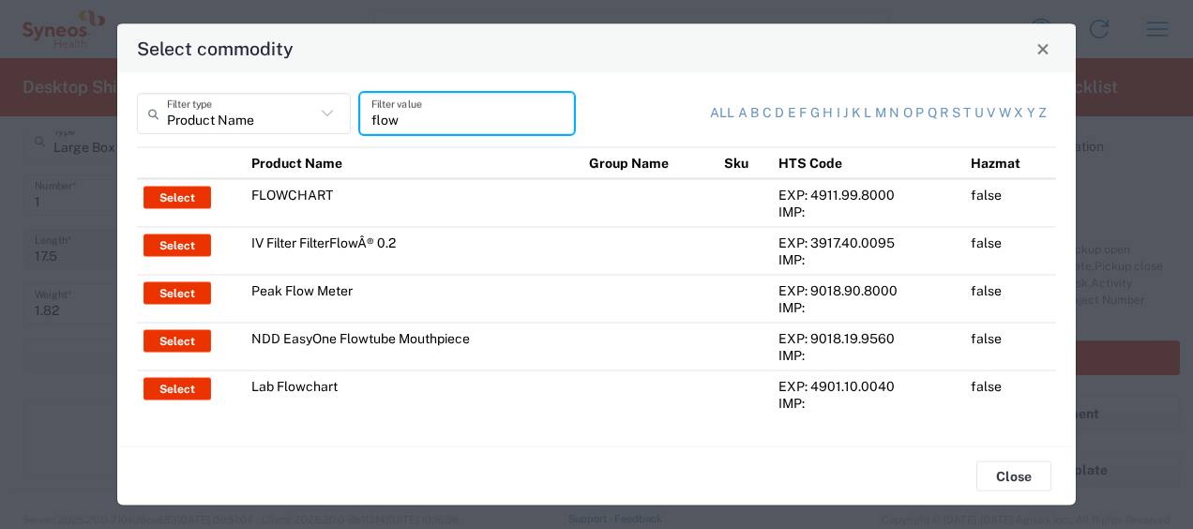
type input "flow"
click at [327, 294] on td "Peak Flow Meter" at bounding box center [414, 299] width 338 height 48
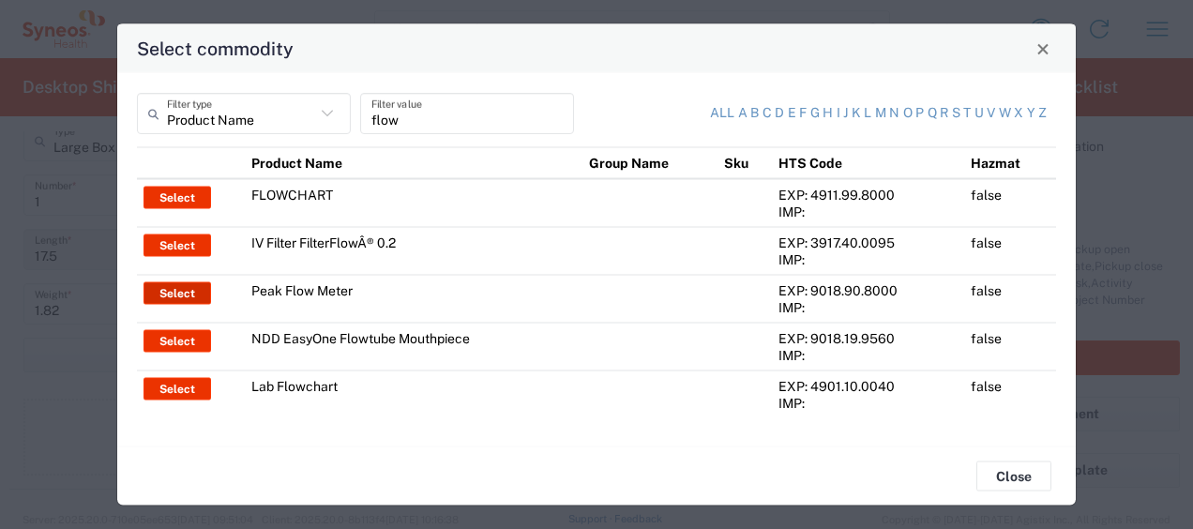
click at [169, 292] on button "Select" at bounding box center [177, 293] width 68 height 23
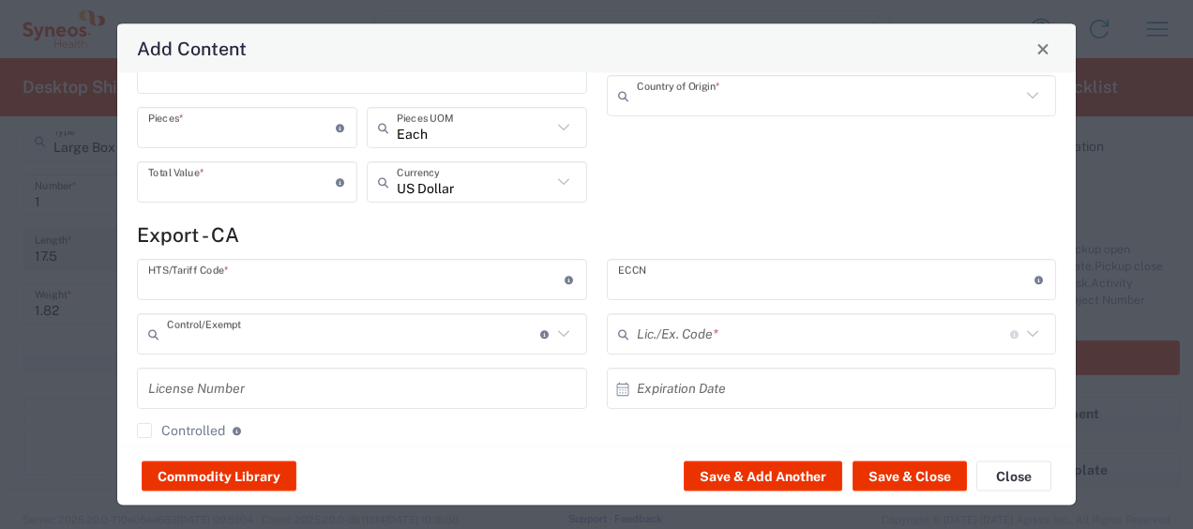
type input "Peak Flow Meter"
type input "1"
type input "23.93"
type textarea "Peak Flow Meter"
type input "[GEOGRAPHIC_DATA]"
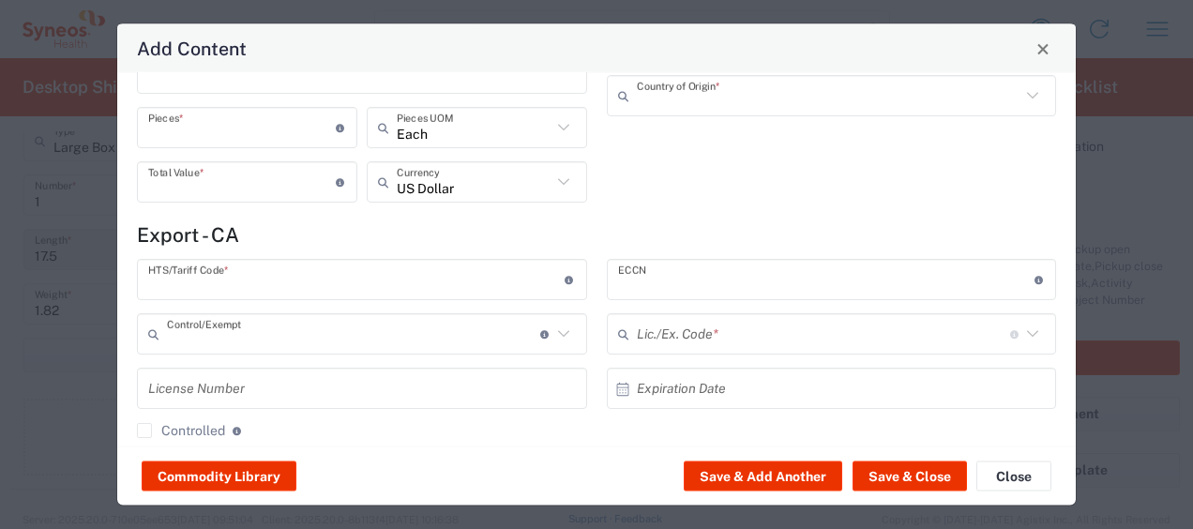
type input "9018.90.8000"
type input "BIS"
type input "EAR99"
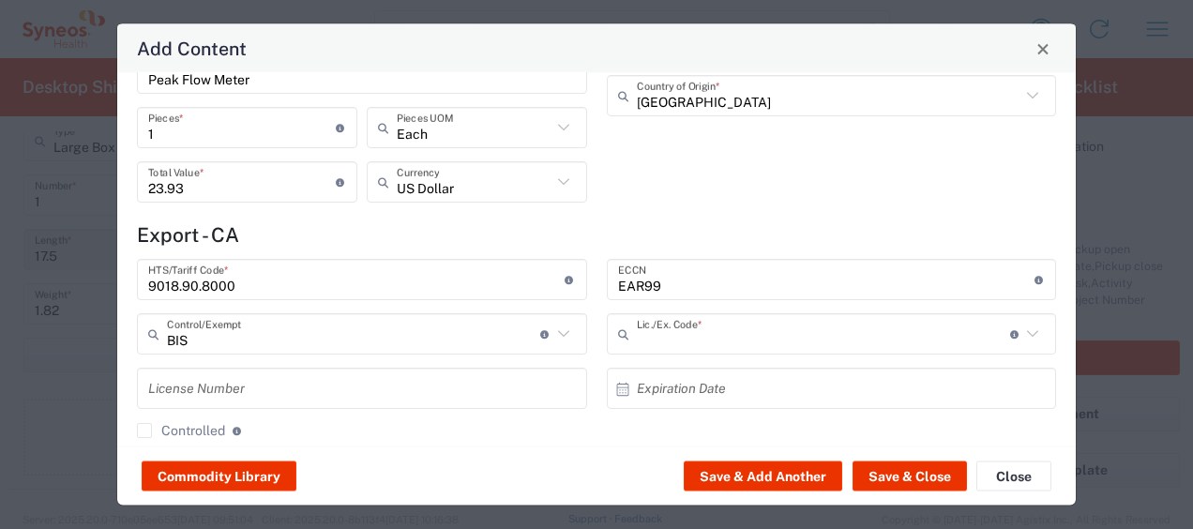
type input "NLR - No License Required"
click at [915, 471] on button "Save & Close" at bounding box center [909, 476] width 114 height 30
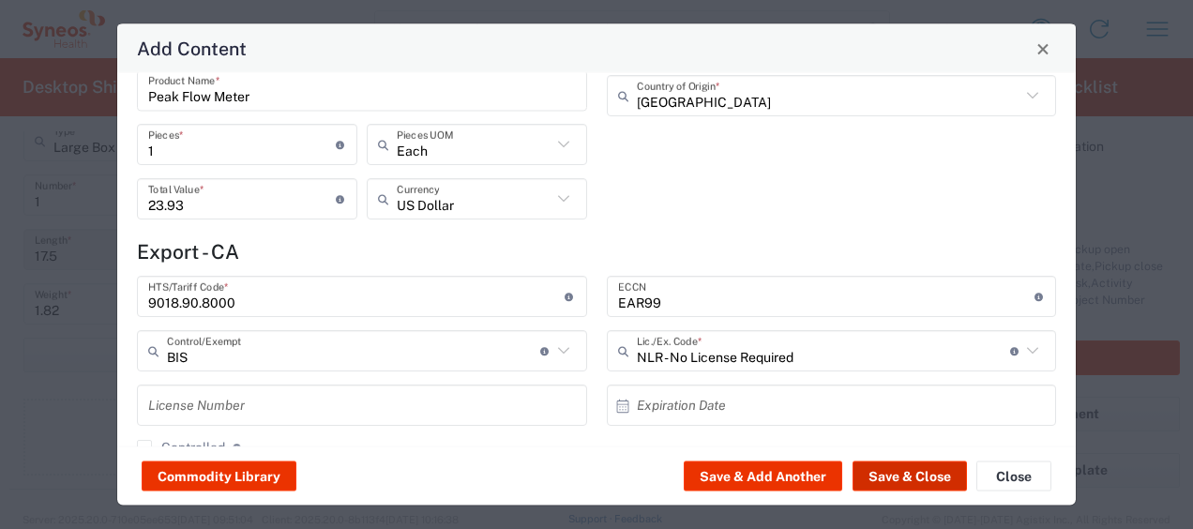
scroll to position [111, 0]
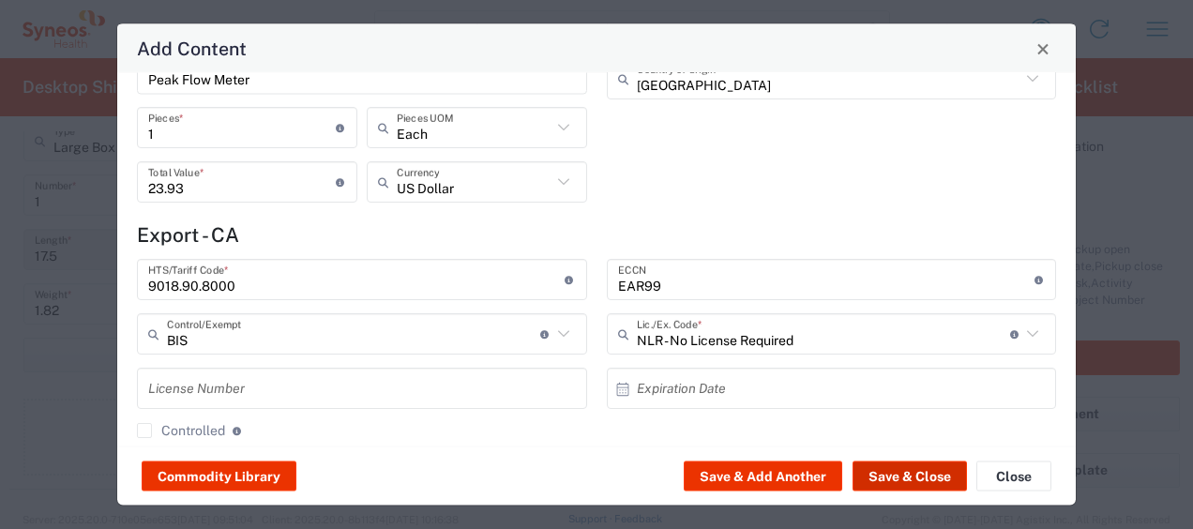
click at [890, 474] on button "Save & Close" at bounding box center [909, 476] width 114 height 30
click at [899, 474] on button "Save & Close" at bounding box center [909, 476] width 114 height 30
click at [898, 474] on button "Save & Close" at bounding box center [909, 476] width 114 height 30
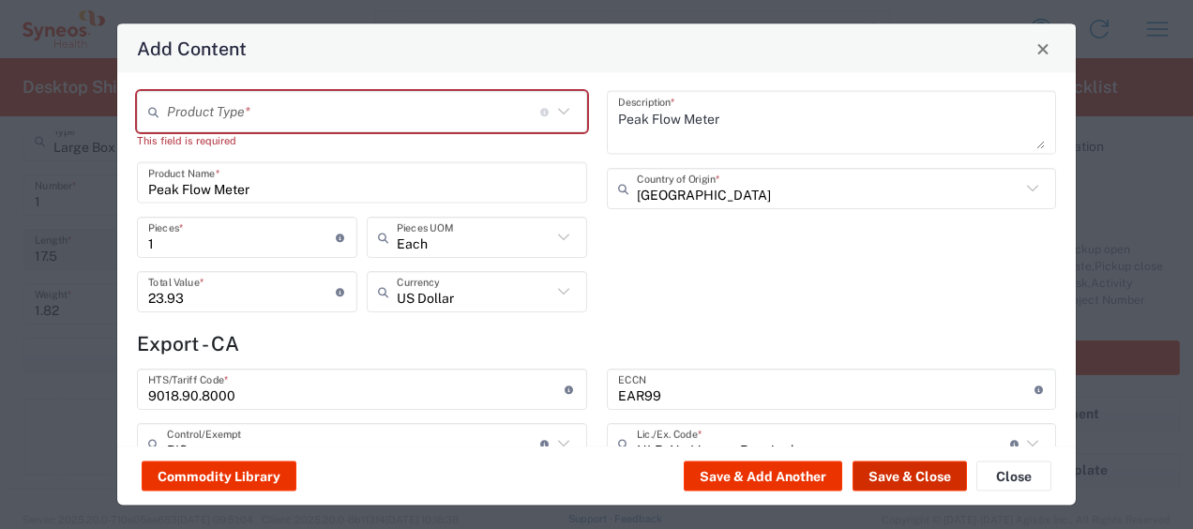
scroll to position [0, 0]
click at [555, 109] on icon at bounding box center [563, 113] width 24 height 24
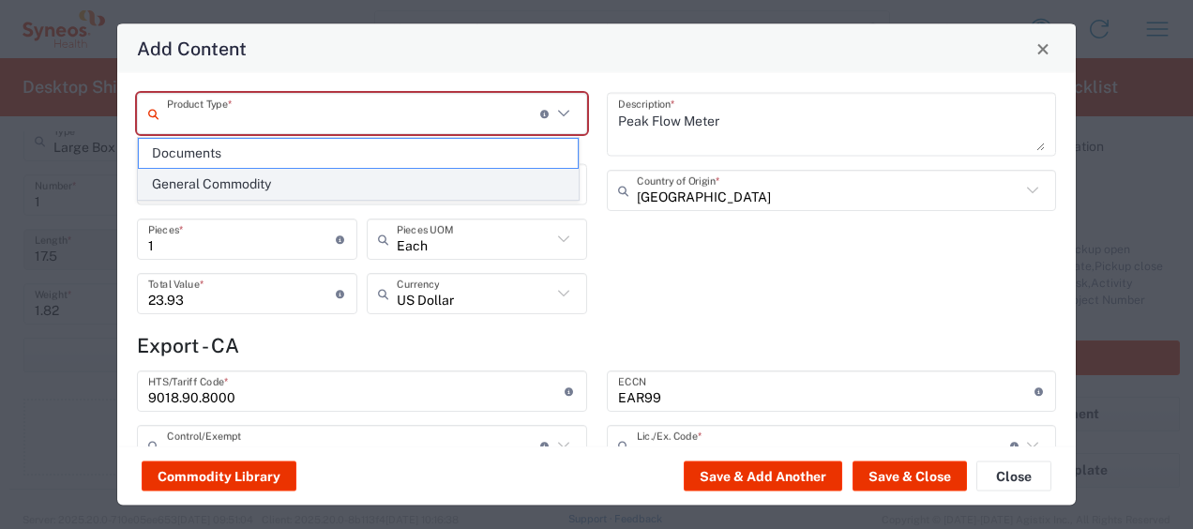
click at [249, 178] on span "General Commodity" at bounding box center [358, 184] width 439 height 29
type input "General Commodity"
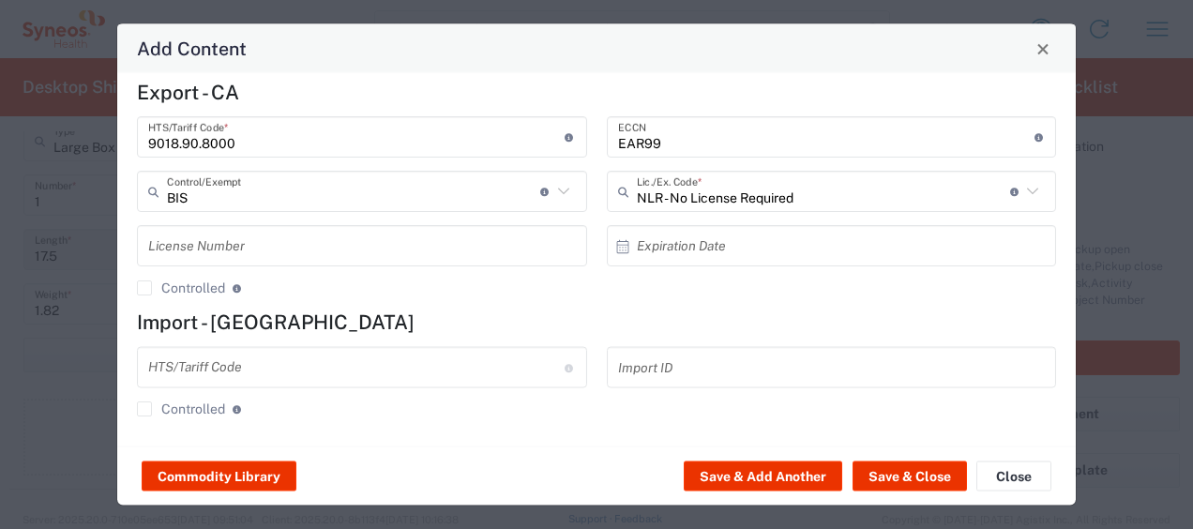
scroll to position [261, 0]
click at [917, 473] on button "Save & Close" at bounding box center [909, 476] width 114 height 30
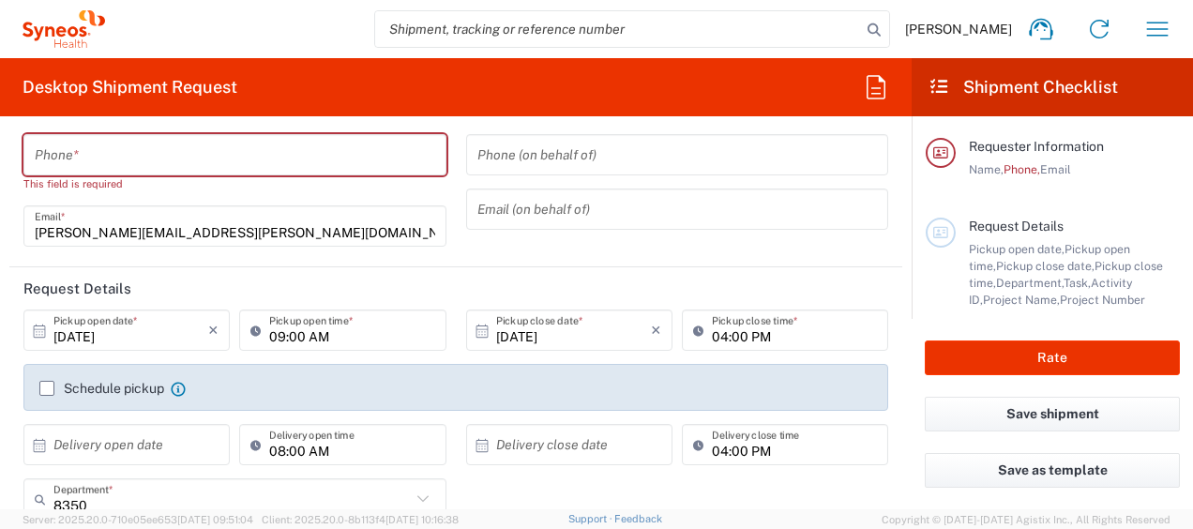
scroll to position [0, 0]
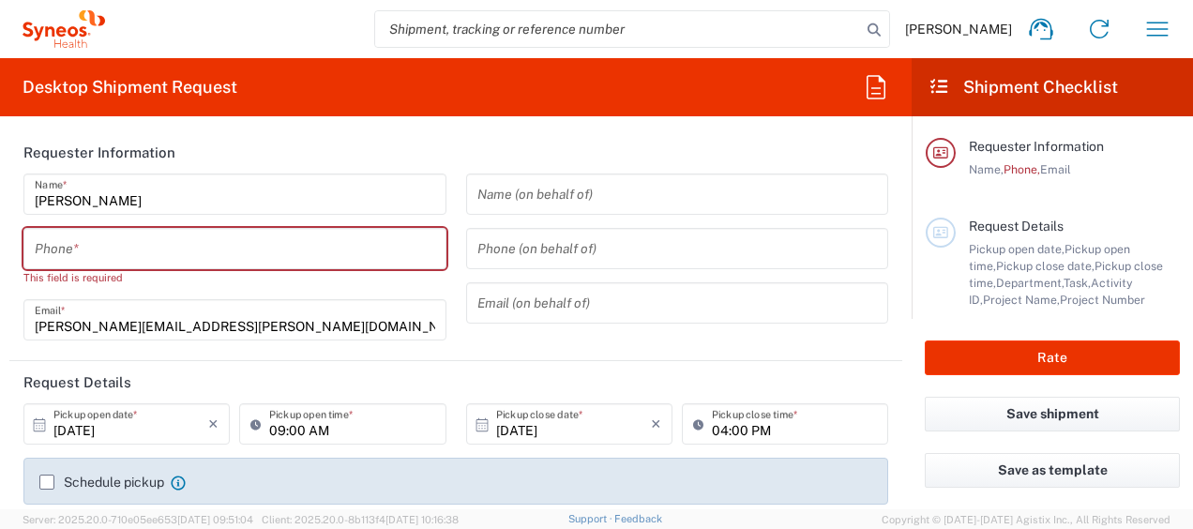
click at [143, 243] on input "tel" at bounding box center [235, 249] width 400 height 33
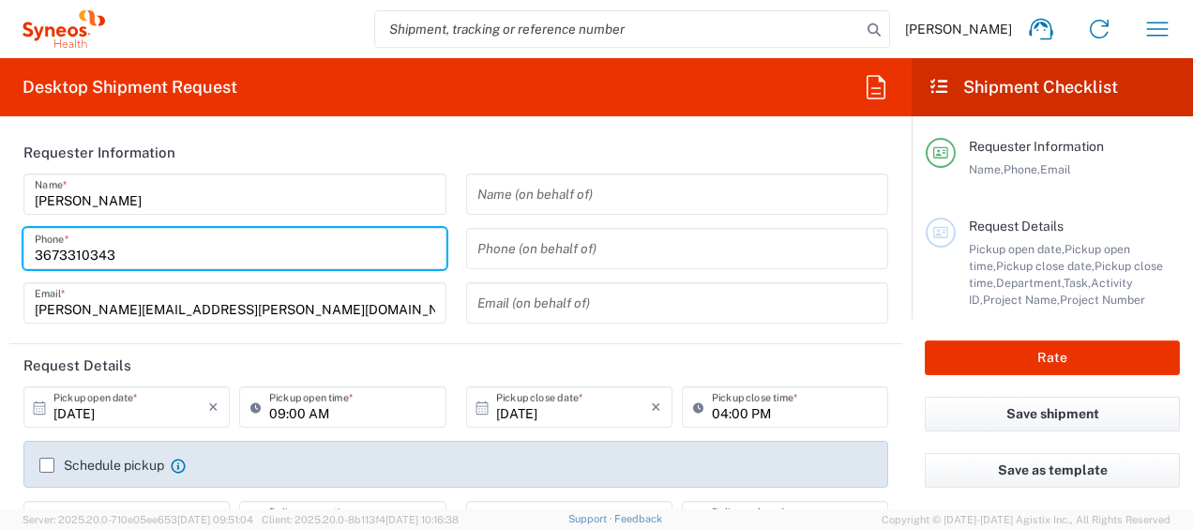
type input "3673310343"
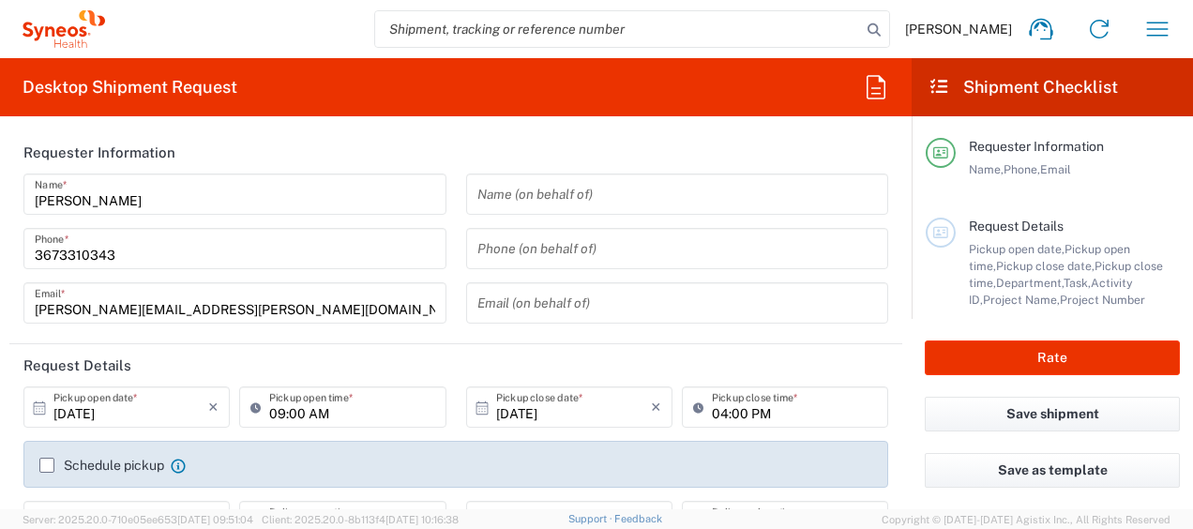
click at [793, 148] on header "Requester Information" at bounding box center [455, 152] width 893 height 42
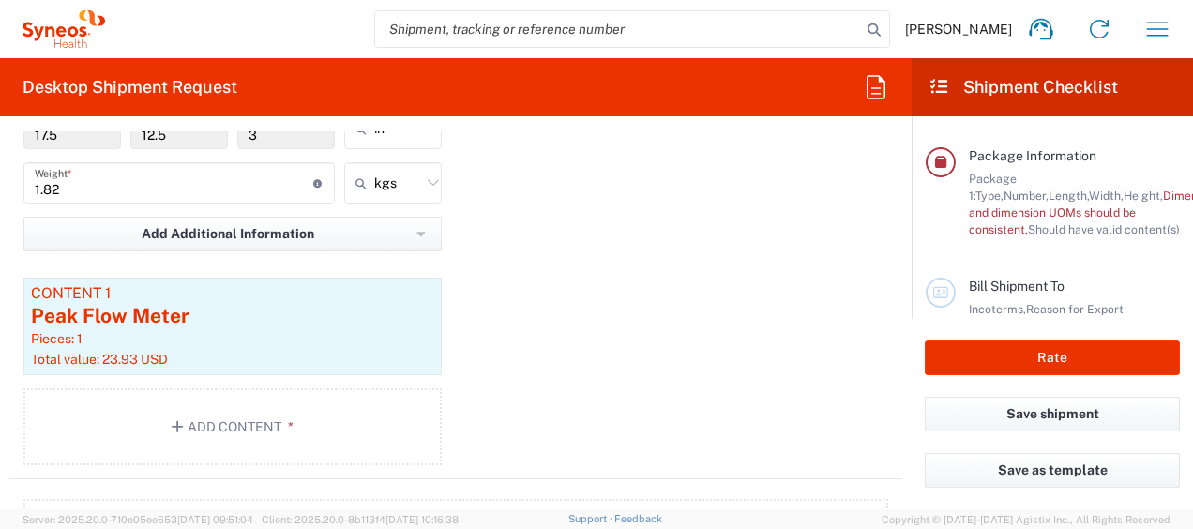
scroll to position [439, 0]
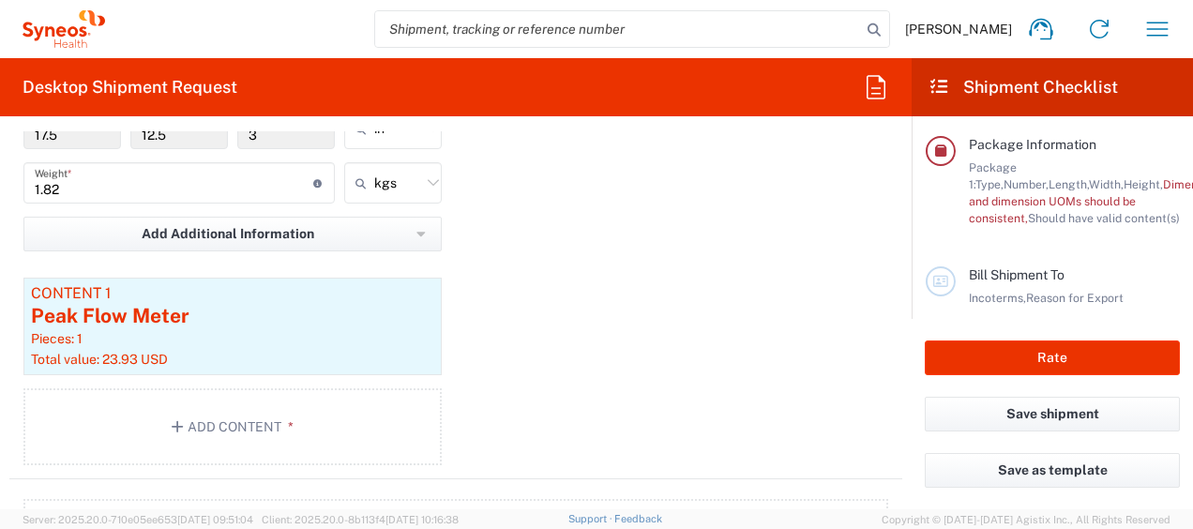
click at [426, 178] on icon at bounding box center [433, 183] width 24 height 24
type input "kgs"
click at [366, 241] on span "lbs" at bounding box center [386, 250] width 92 height 29
type input "4.01"
type input "lbs"
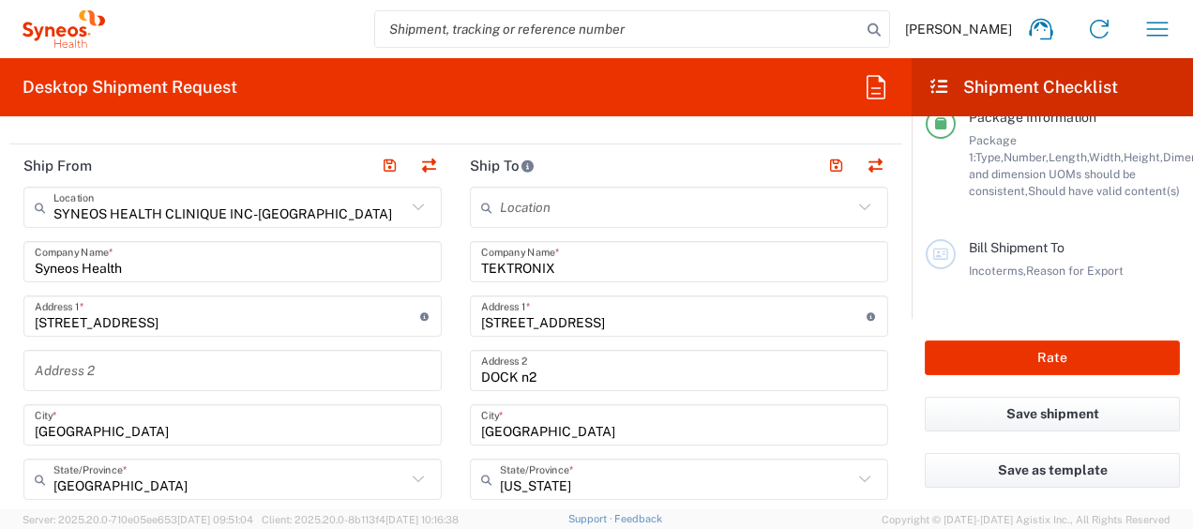
scroll to position [573, 0]
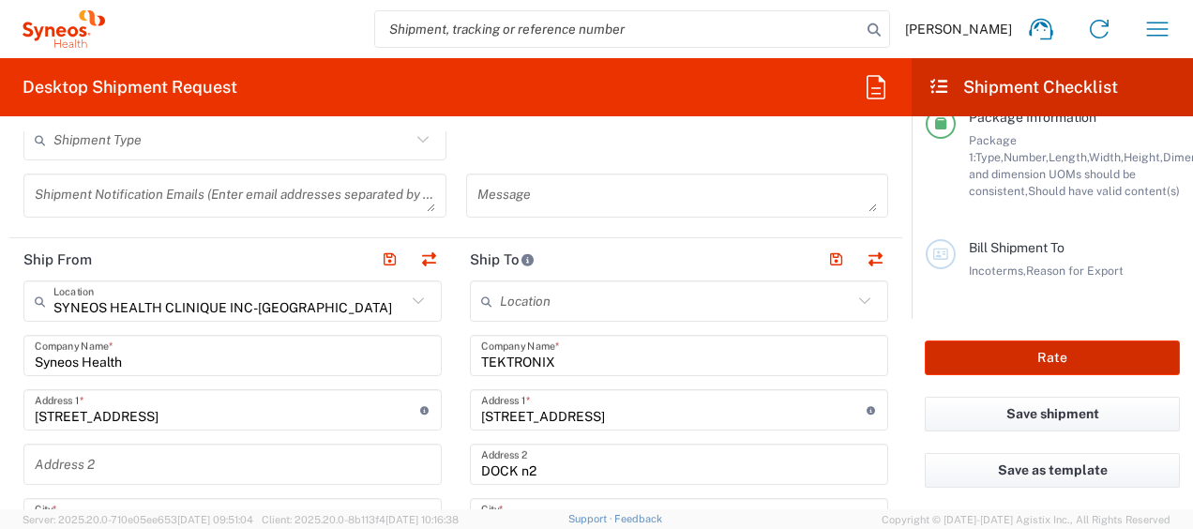
click at [1063, 356] on button "Rate" at bounding box center [1052, 357] width 255 height 35
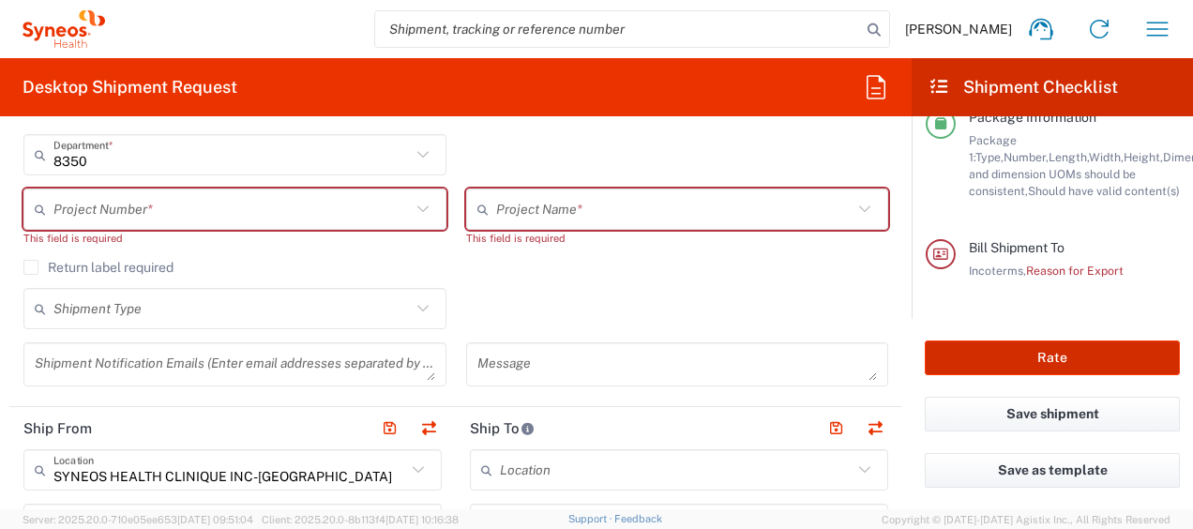
scroll to position [215, 0]
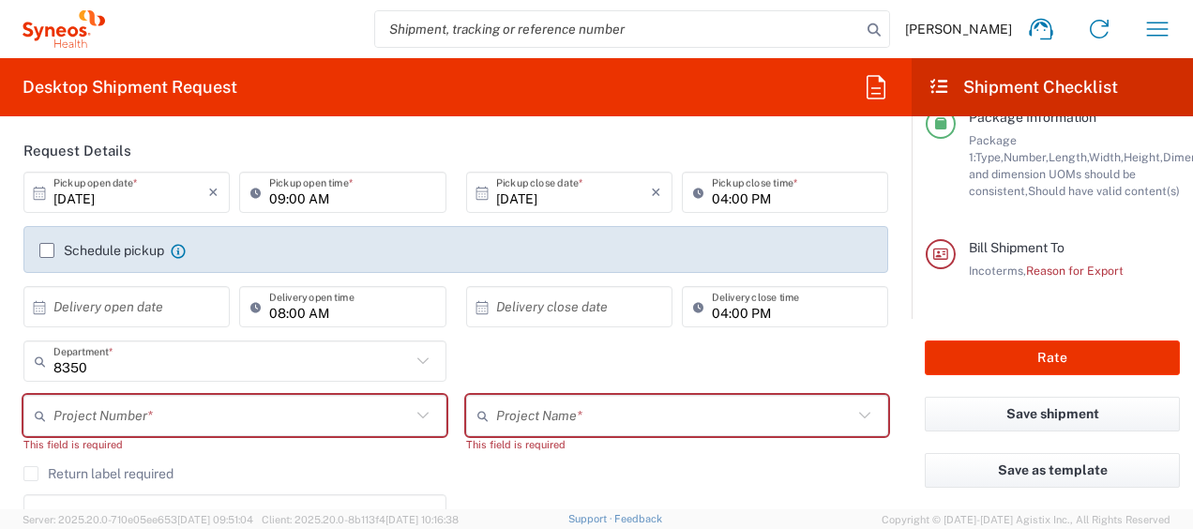
click at [411, 413] on icon at bounding box center [423, 415] width 24 height 24
type input "8350"
click at [604, 417] on input "text" at bounding box center [674, 415] width 357 height 33
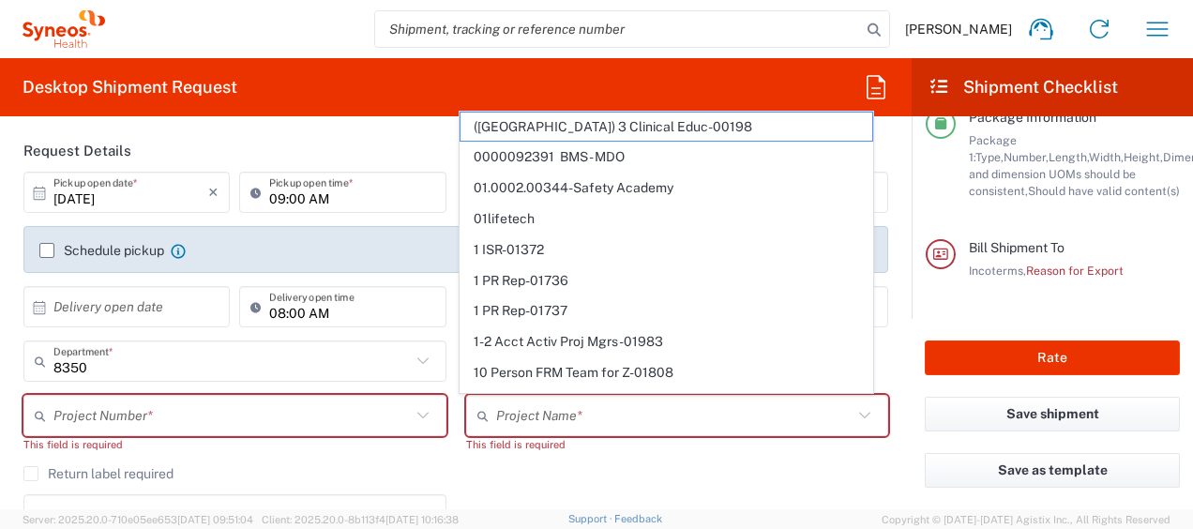
click at [413, 411] on icon at bounding box center [423, 415] width 24 height 24
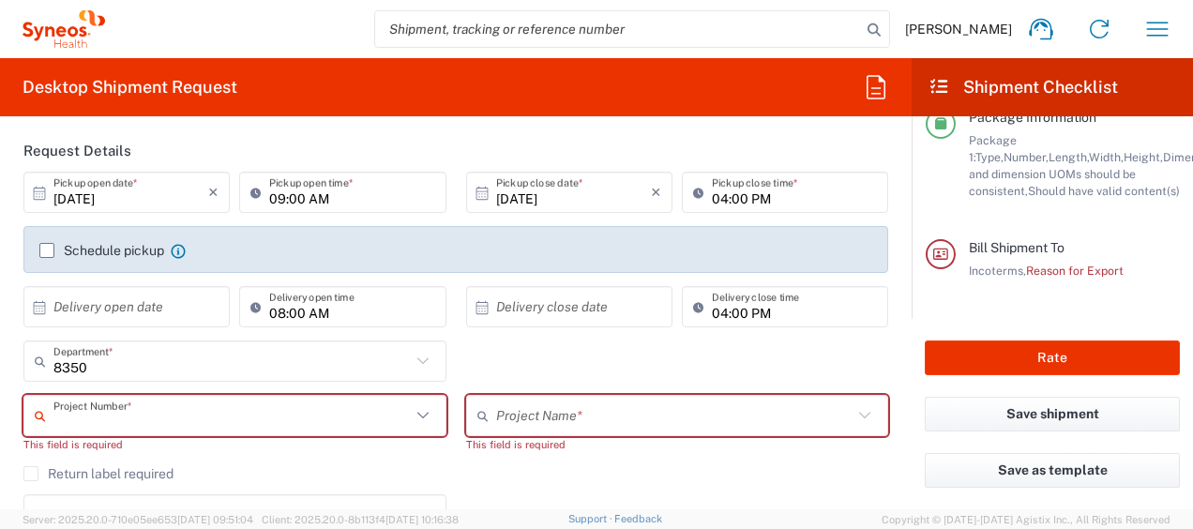
click at [319, 413] on input "text" at bounding box center [231, 415] width 357 height 33
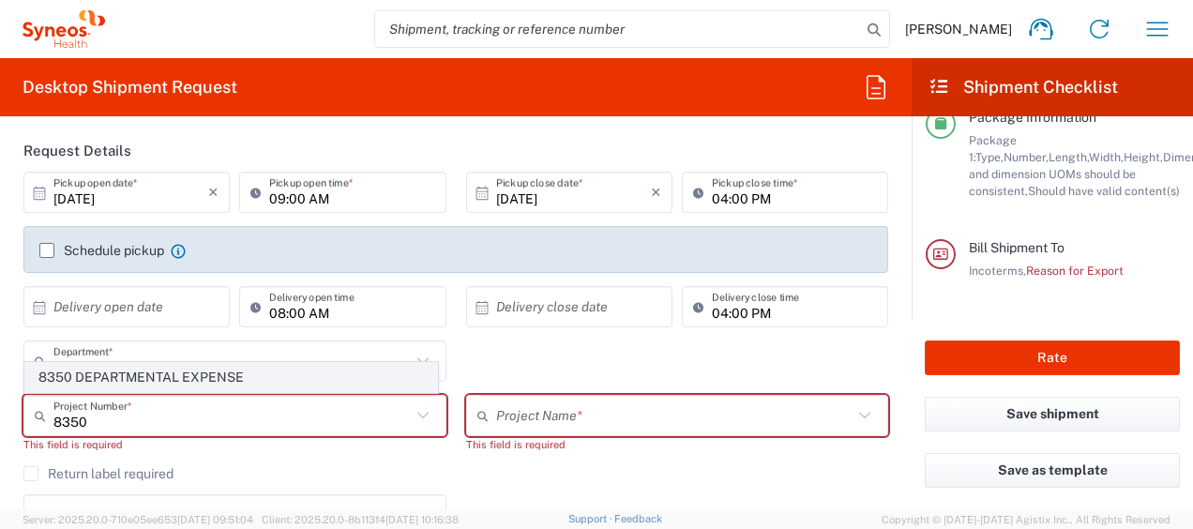
click at [261, 371] on span "8350 DEPARTMENTAL EXPENSE" at bounding box center [231, 377] width 412 height 29
type input "8350 DEPARTMENTAL EXPENSE"
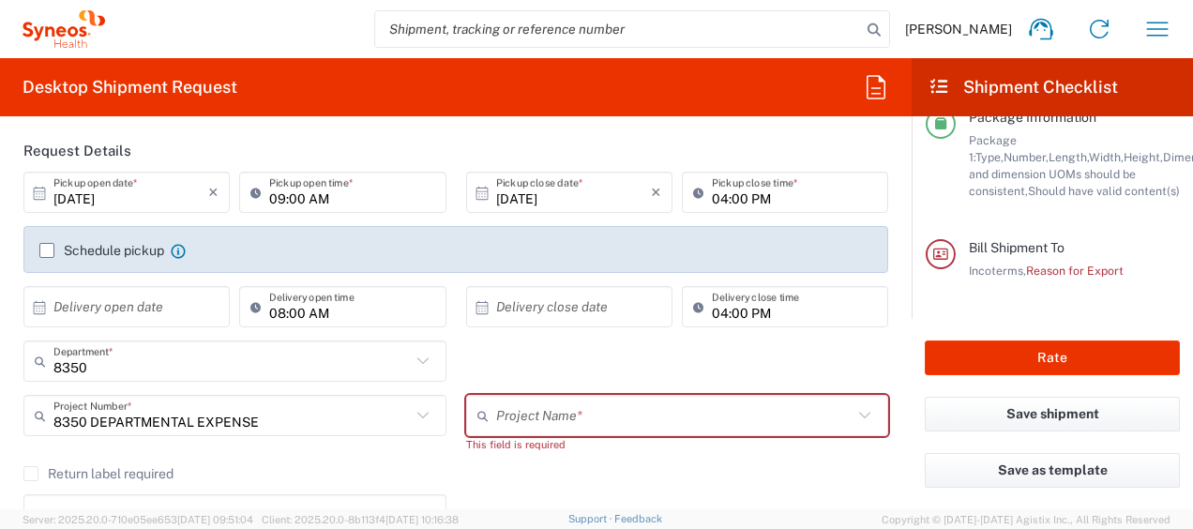
type input "8350 DEPARTMENTAL EXPENSE"
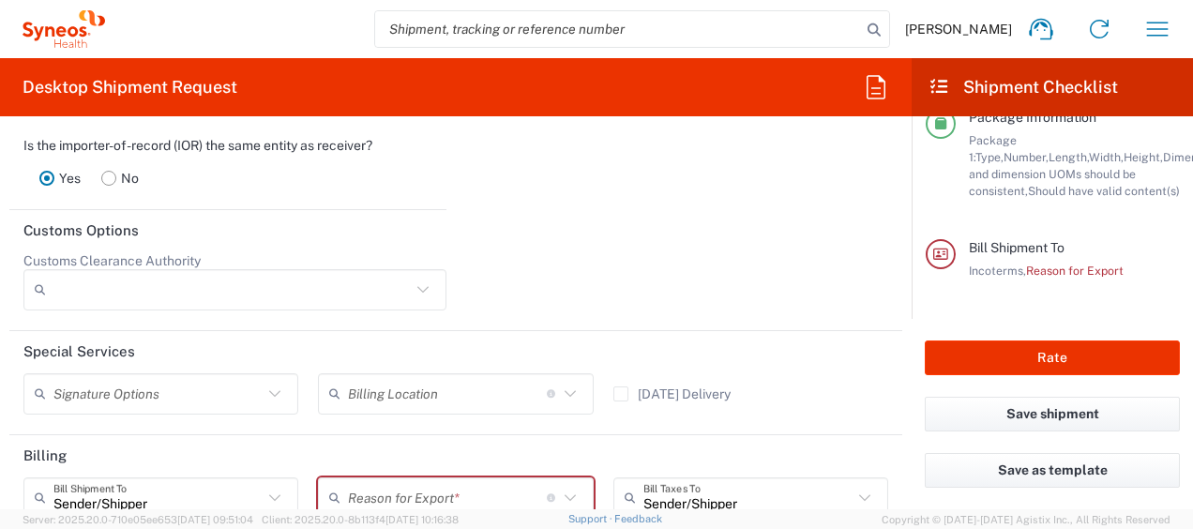
scroll to position [2625, 0]
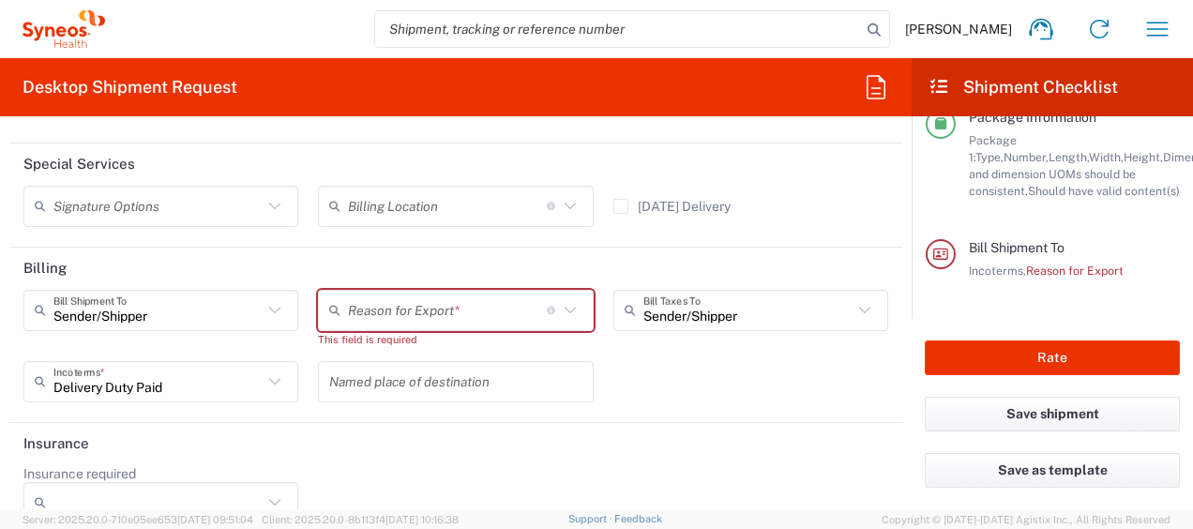
click at [560, 302] on icon at bounding box center [570, 310] width 24 height 24
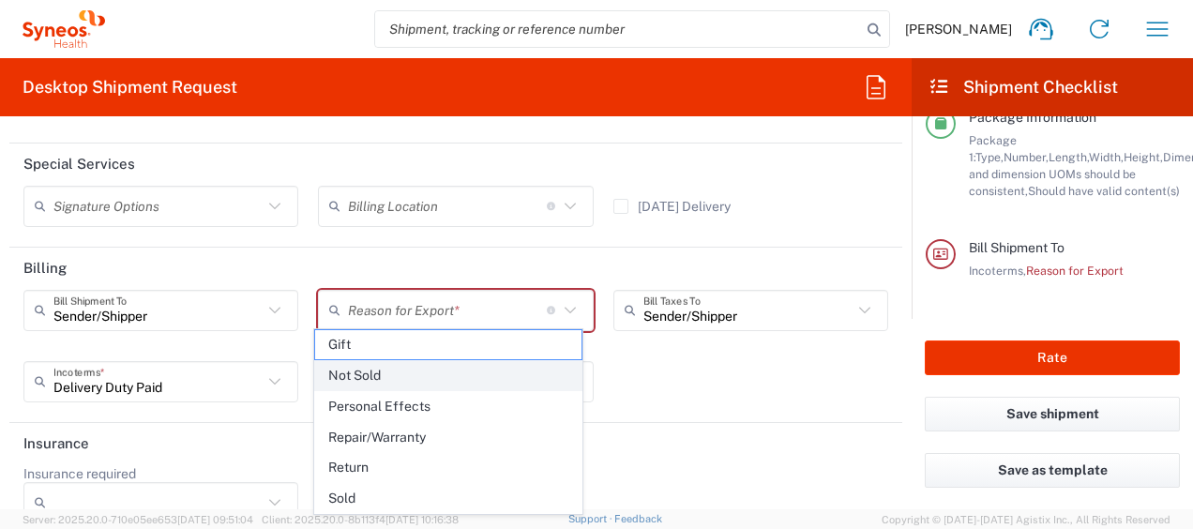
click at [386, 375] on span "Not Sold" at bounding box center [448, 375] width 266 height 29
type input "Not Sold"
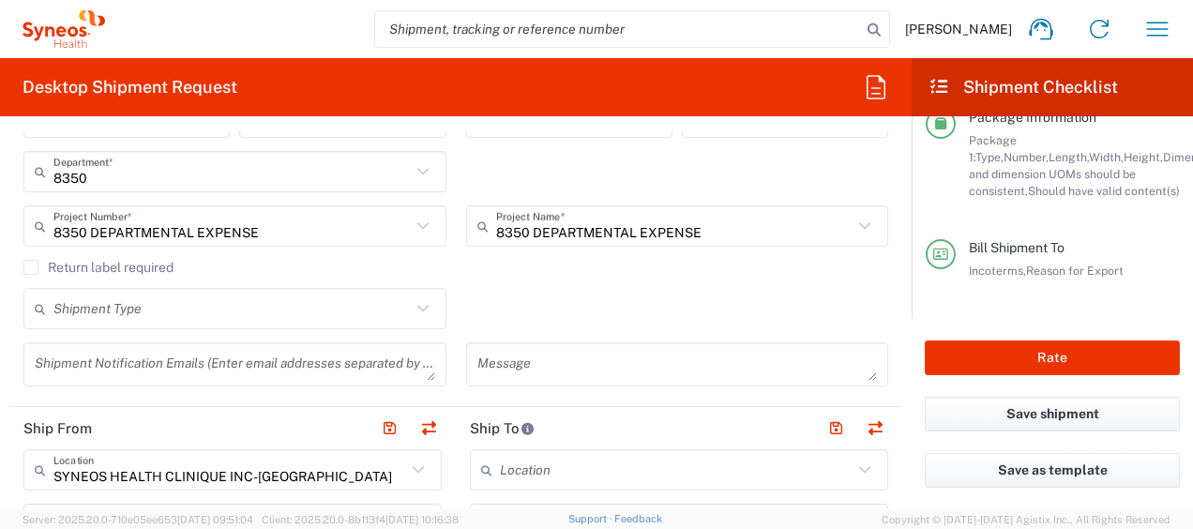
scroll to position [656, 0]
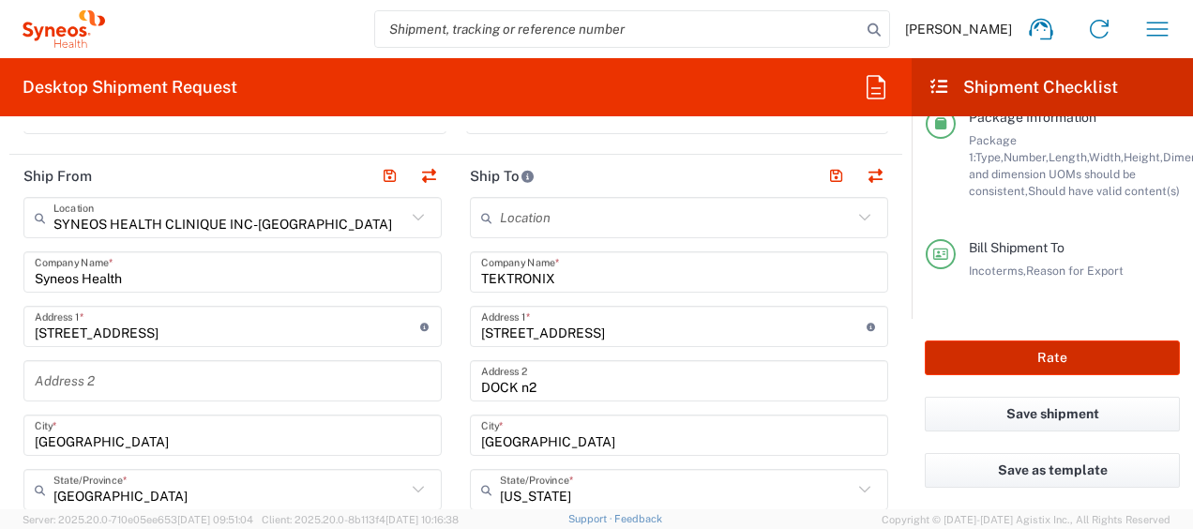
click at [1054, 357] on button "Rate" at bounding box center [1052, 357] width 255 height 35
type input "8350 DEPARTMENTAL EXPENSE"
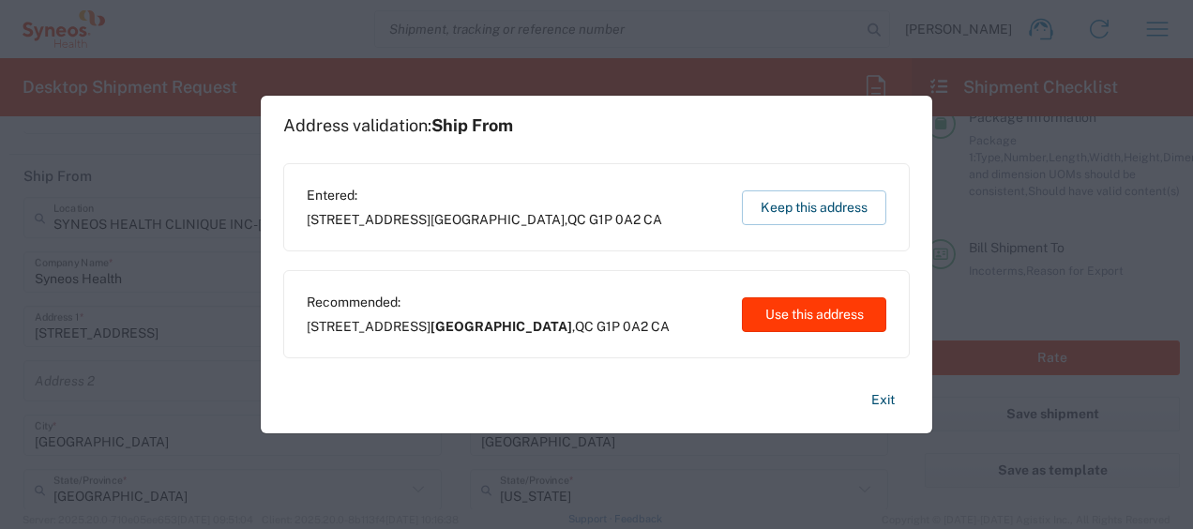
click at [814, 316] on button "Use this address" at bounding box center [814, 314] width 144 height 35
type input "[GEOGRAPHIC_DATA]"
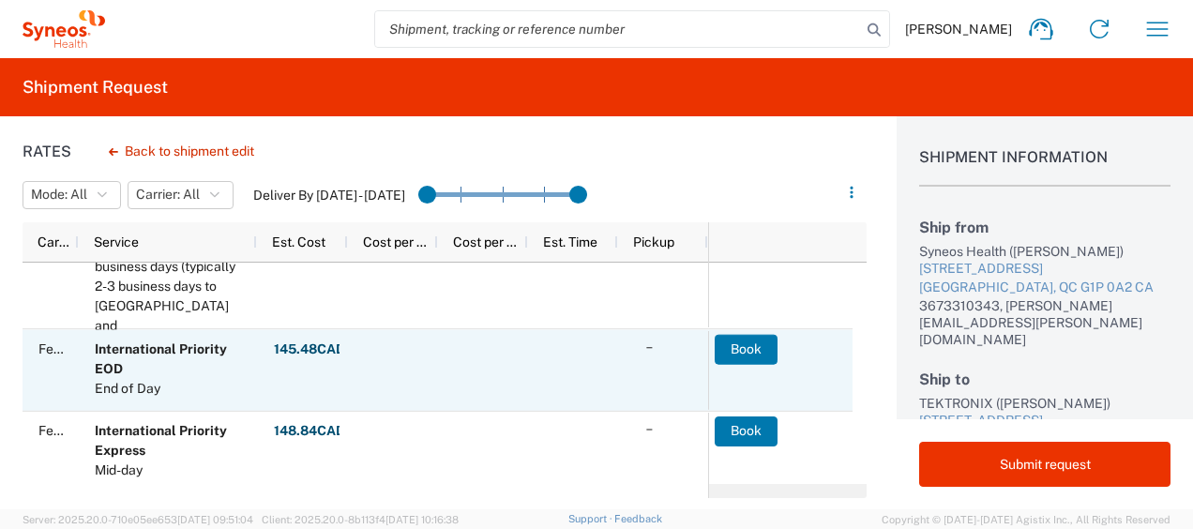
scroll to position [188, 0]
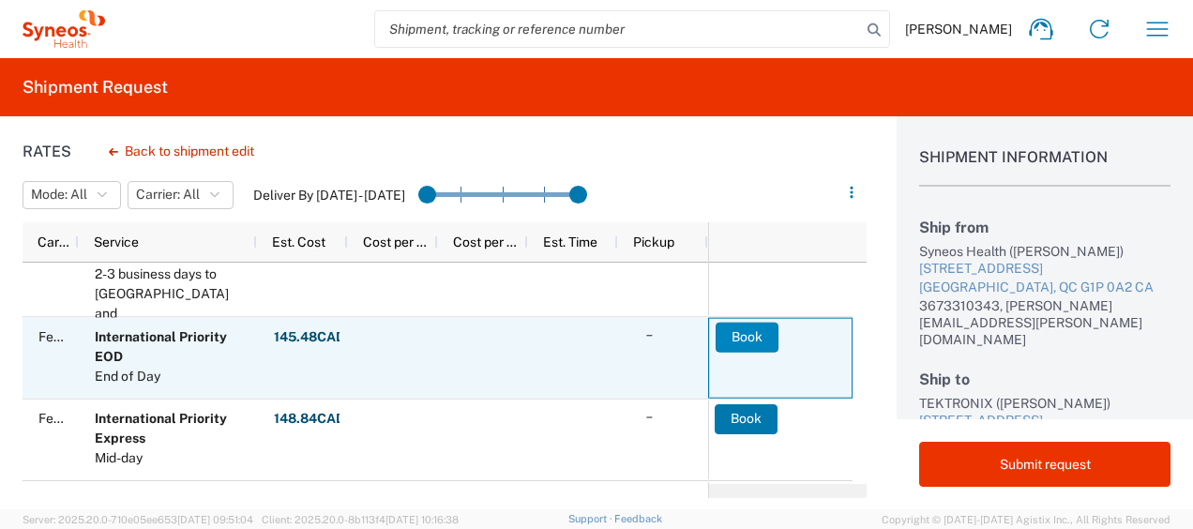
click at [731, 334] on button "Book" at bounding box center [746, 337] width 63 height 30
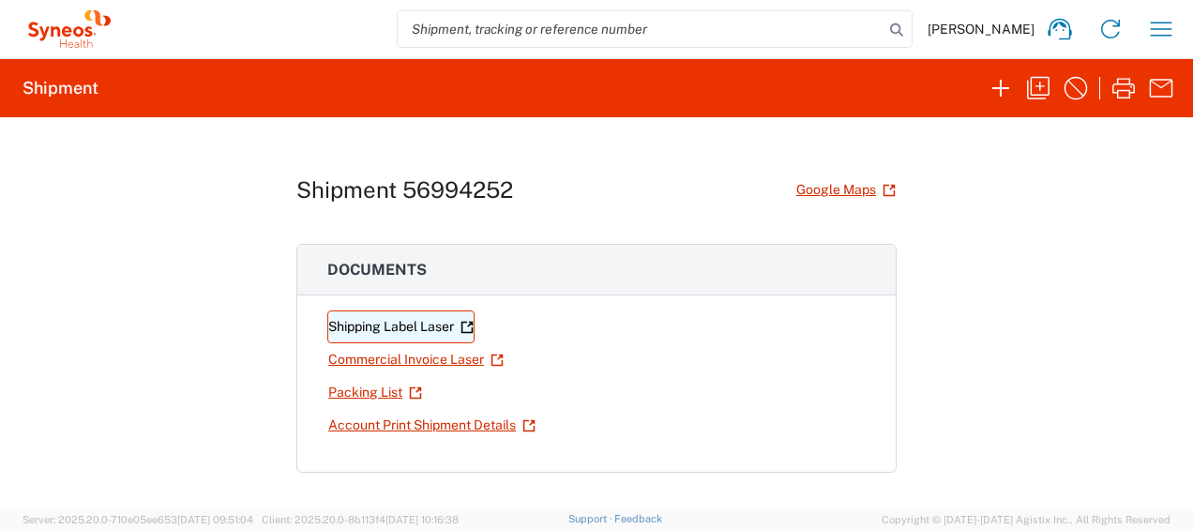
click at [435, 320] on link "Shipping Label Laser" at bounding box center [400, 326] width 147 height 33
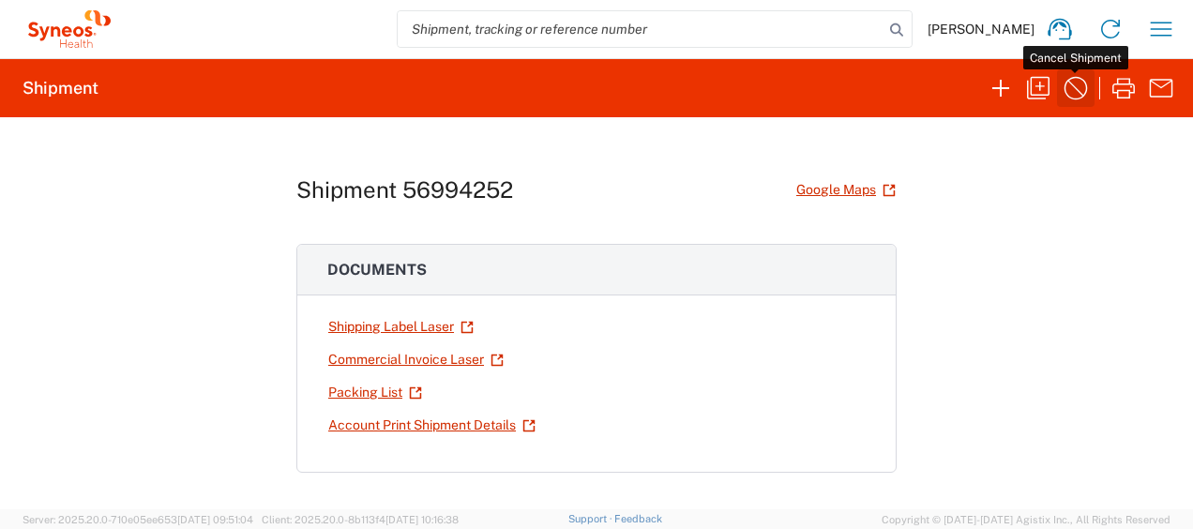
click at [1073, 83] on icon "button" at bounding box center [1075, 88] width 30 height 30
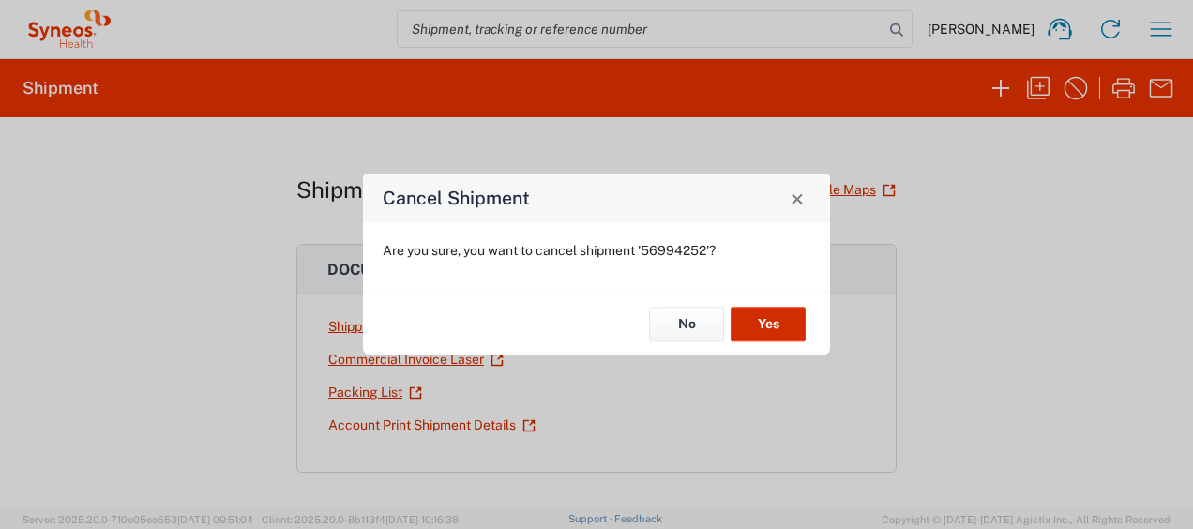
click at [771, 321] on button "Yes" at bounding box center [767, 324] width 75 height 35
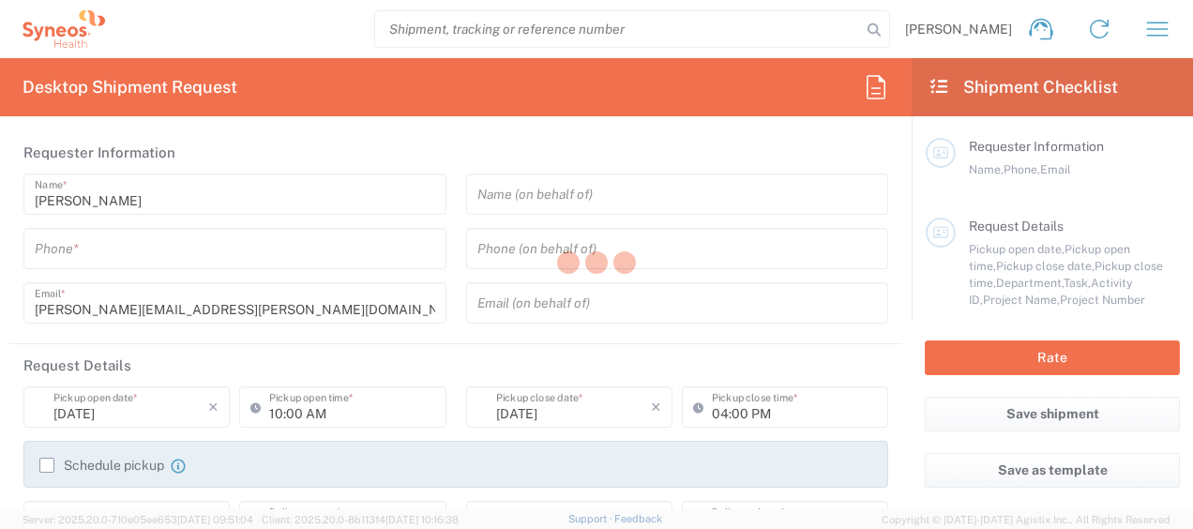
type input "8350"
type input "Quebec"
type input "Canada"
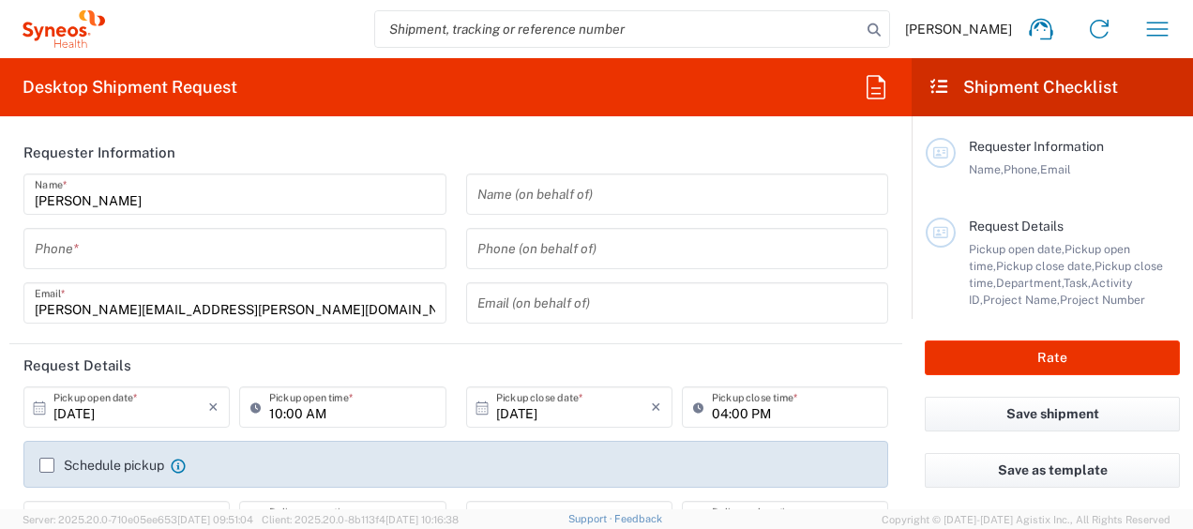
type input "SYNEOS HEALTH CLINIQUE INC-Quebec"
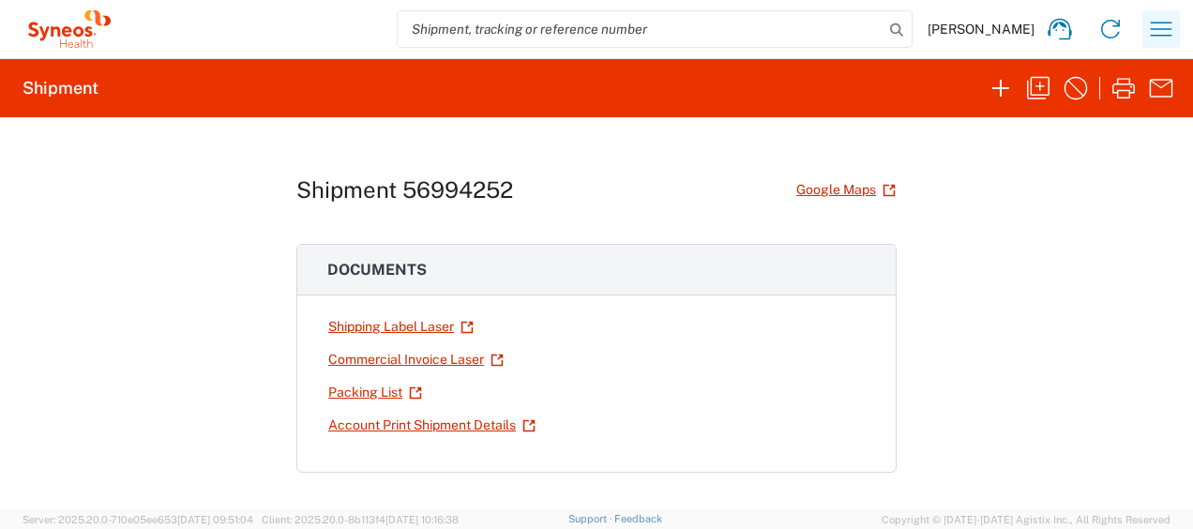
click at [1172, 36] on icon "button" at bounding box center [1161, 29] width 30 height 30
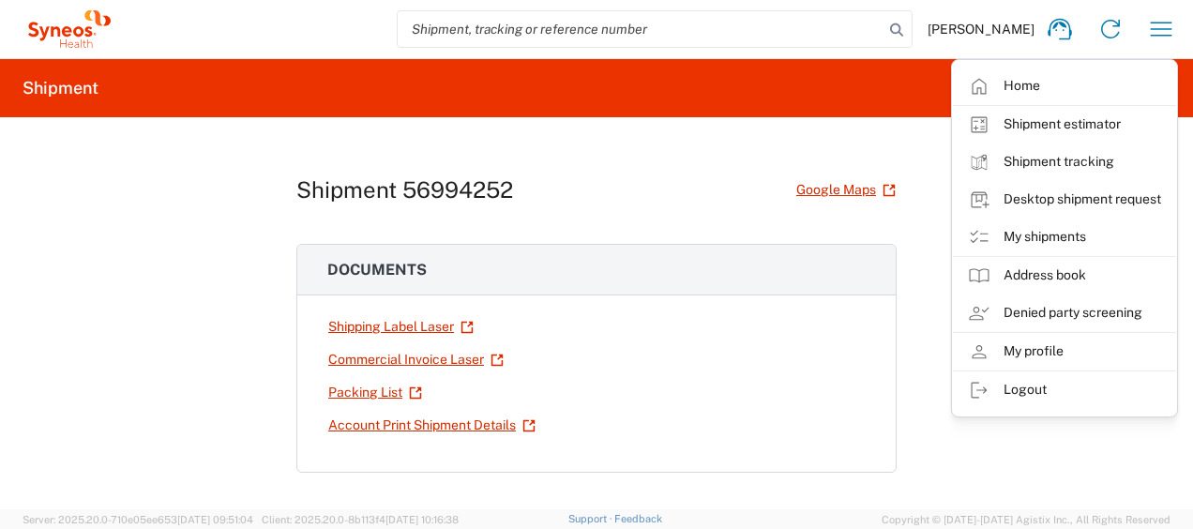
click at [635, 140] on div "Shipment 56994252 Google Maps Documents Shipping Label Laser Commercial Invoice…" at bounding box center [596, 313] width 600 height 392
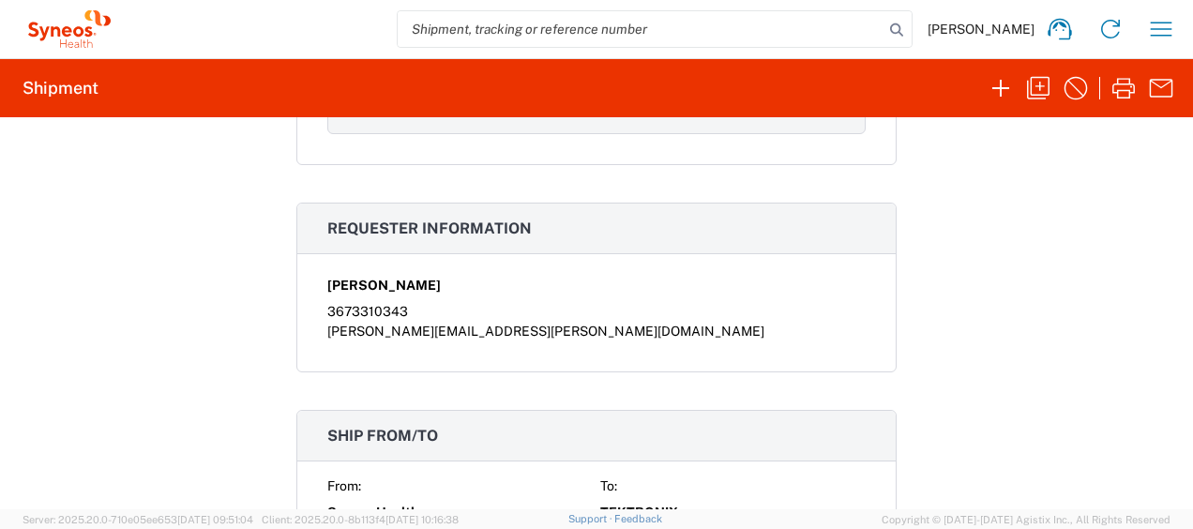
scroll to position [844, 0]
